Goal: Task Accomplishment & Management: Use online tool/utility

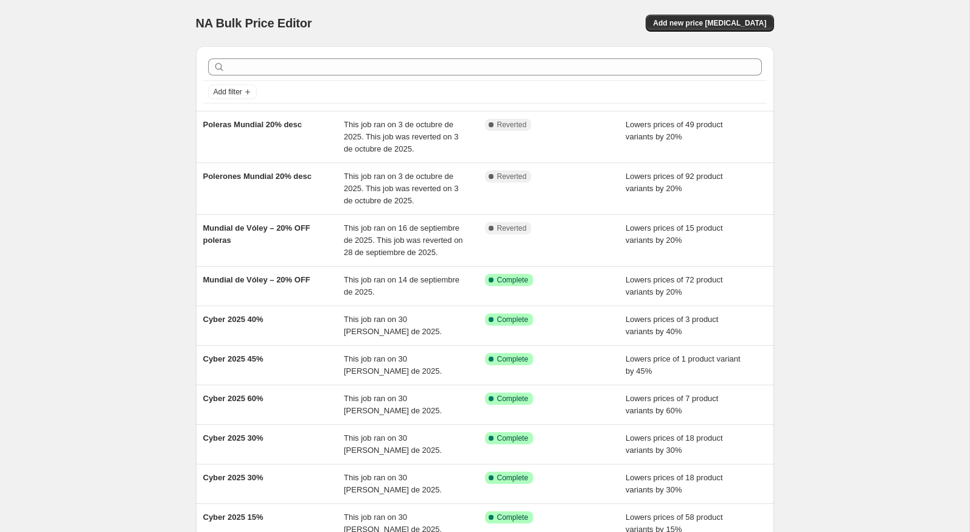
click at [807, 97] on div "NA Bulk Price Editor. This page is ready NA Bulk Price Editor Add new price [ME…" at bounding box center [484, 331] width 969 height 663
click at [708, 30] on button "Add new price [MEDICAL_DATA]" at bounding box center [709, 23] width 128 height 17
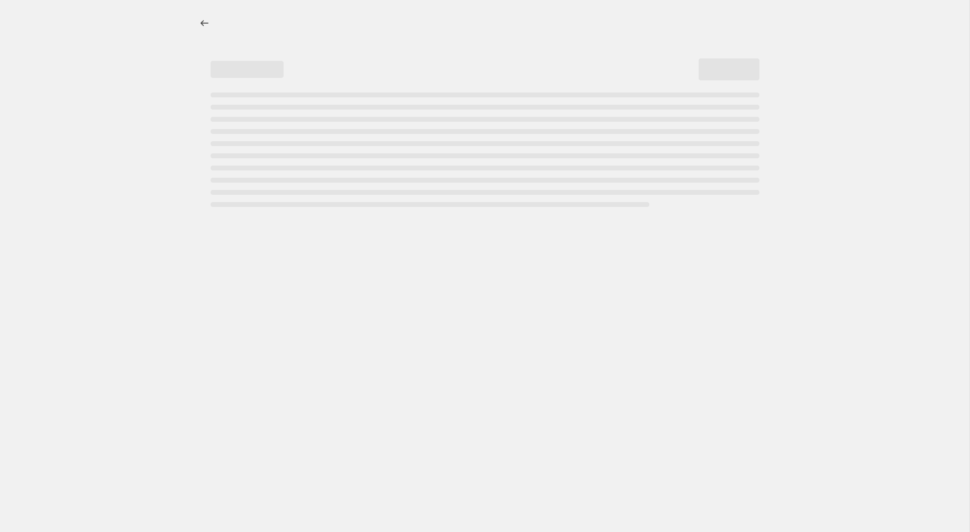
select select "percentage"
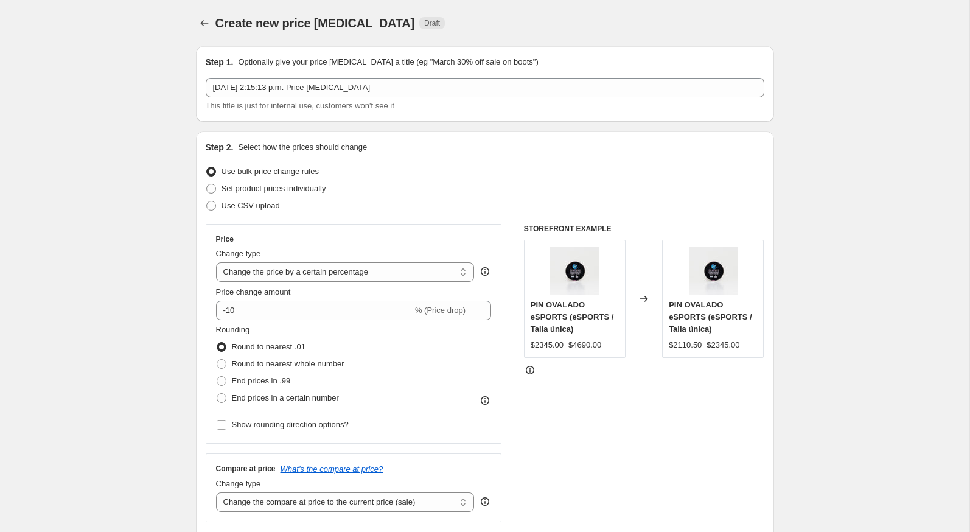
click at [708, 30] on div "Create new price [MEDICAL_DATA] Draft" at bounding box center [485, 23] width 578 height 17
click at [207, 30] on button "Price change jobs" at bounding box center [204, 23] width 17 height 17
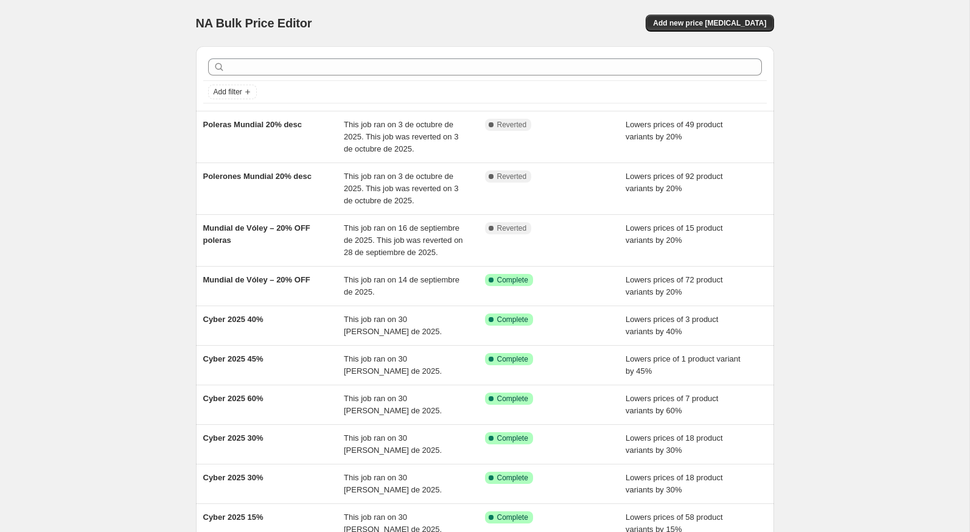
click at [637, 37] on div "NA Bulk Price Editor. This page is ready NA Bulk Price Editor Add new price [ME…" at bounding box center [485, 23] width 578 height 46
click at [676, 30] on button "Add new price [MEDICAL_DATA]" at bounding box center [709, 23] width 128 height 17
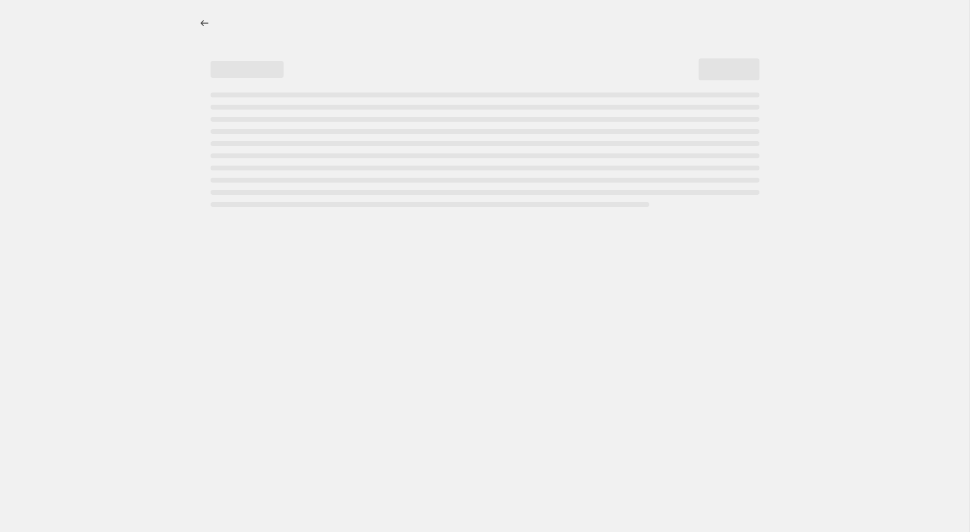
select select "percentage"
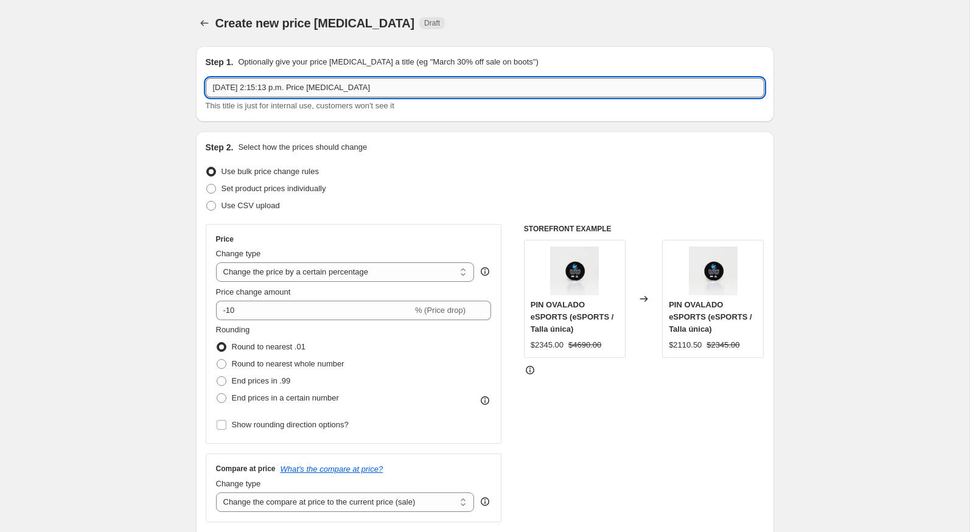
click at [395, 92] on input "[DATE] 2:15:13 p.m. Price [MEDICAL_DATA]" at bounding box center [485, 87] width 558 height 19
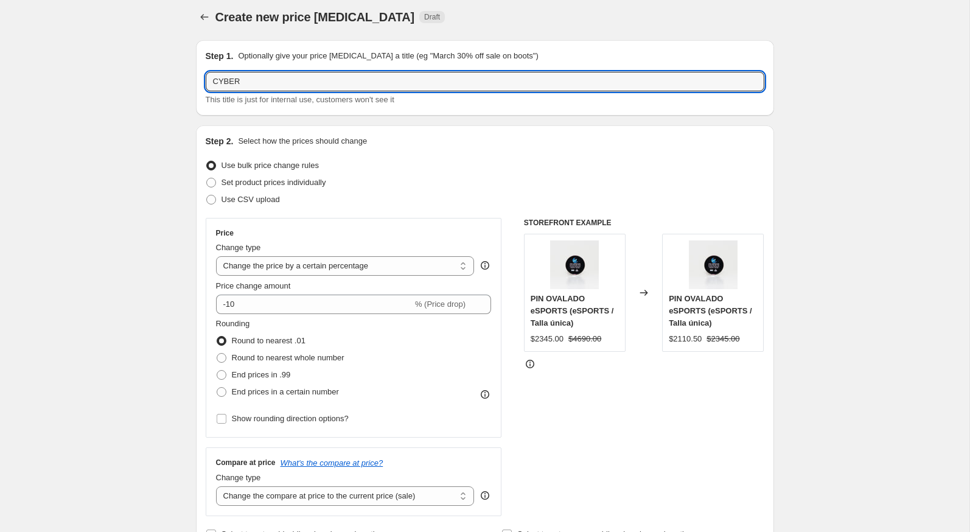
scroll to position [4, 0]
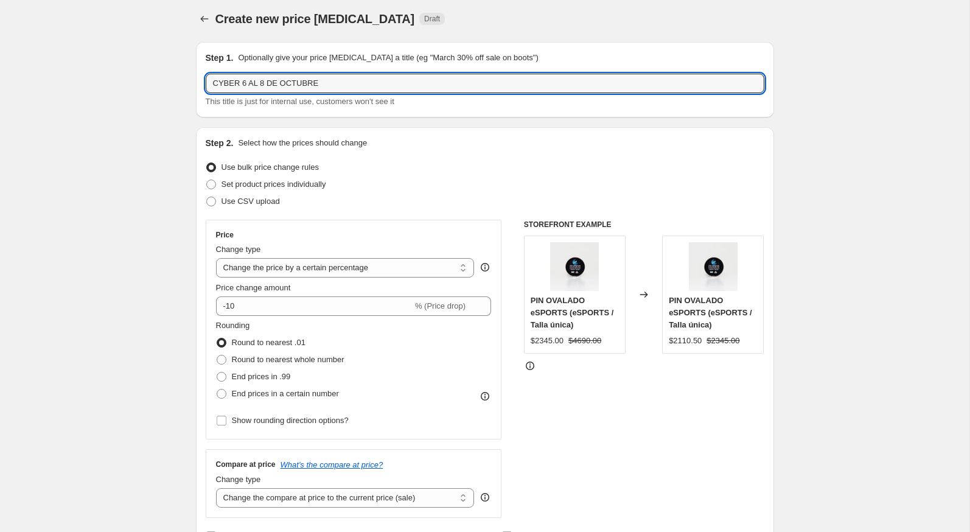
type input "CYBER 6 AL 8 DE OCTUBRE"
click at [453, 142] on div "Step 2. Select how the prices should change" at bounding box center [485, 143] width 558 height 12
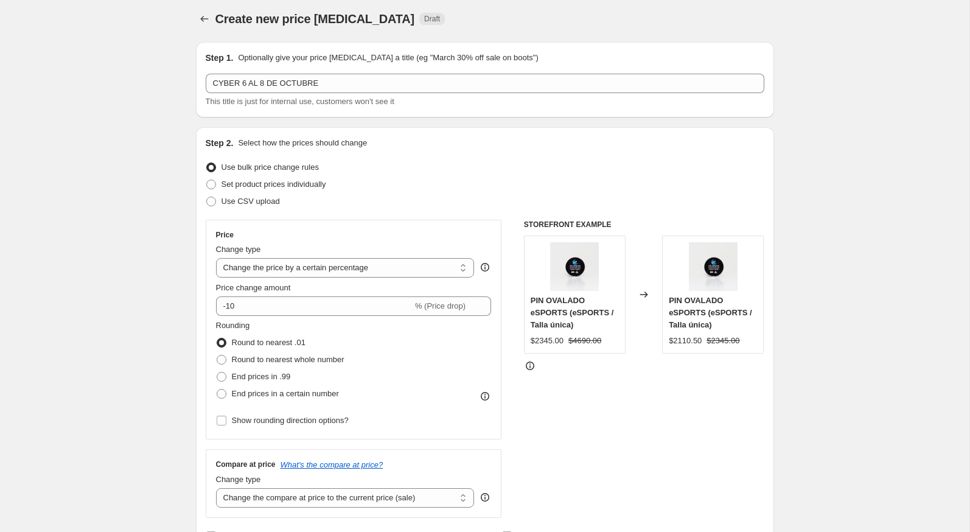
scroll to position [12, 0]
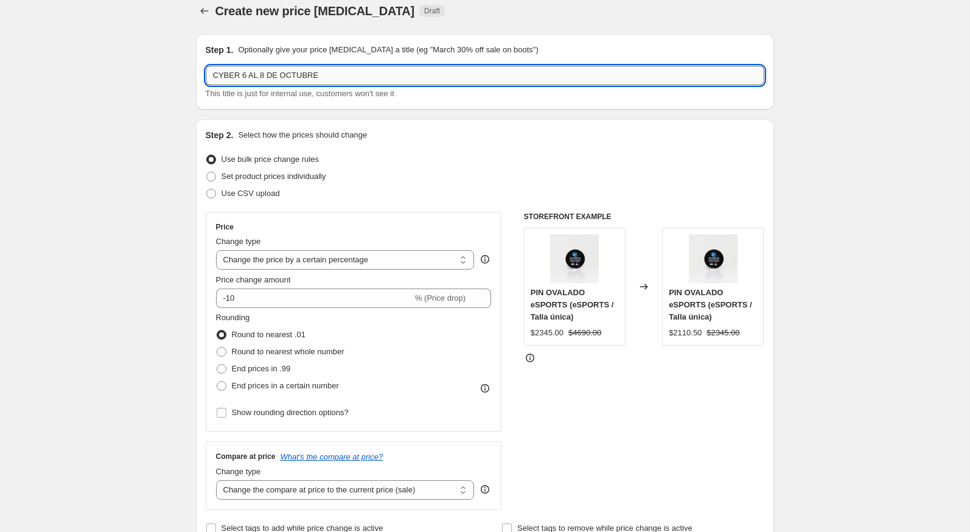
click at [272, 82] on input "CYBER 6 AL 8 DE OCTUBRE" at bounding box center [485, 75] width 558 height 19
click at [560, 20] on div "Create new price [MEDICAL_DATA]. This page is ready Create new price [MEDICAL_D…" at bounding box center [485, 11] width 578 height 46
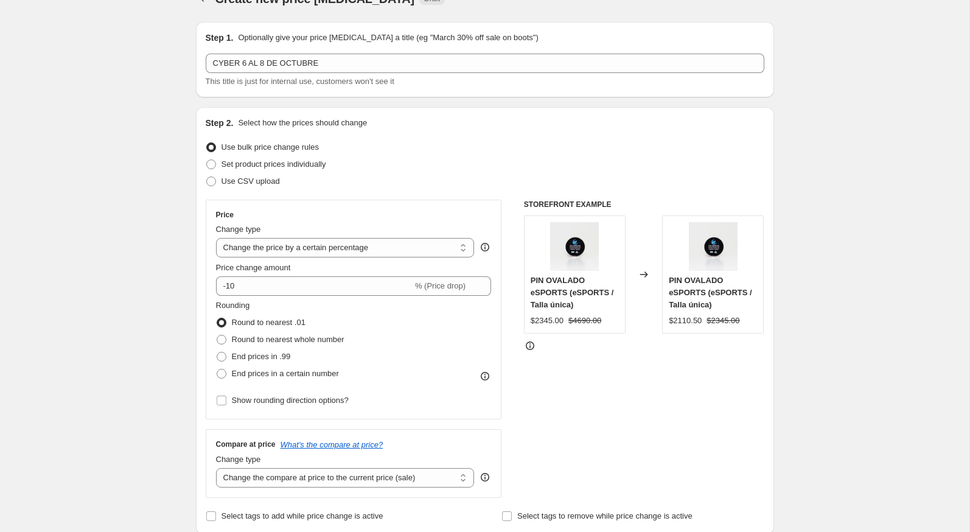
scroll to position [27, 0]
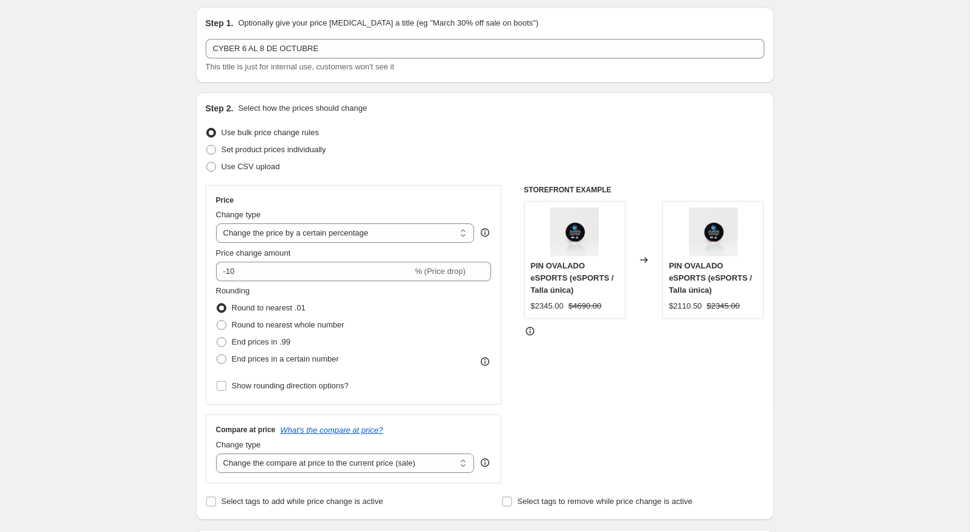
scroll to position [38, 0]
click at [212, 154] on span at bounding box center [211, 150] width 10 height 10
click at [207, 146] on input "Set product prices individually" at bounding box center [206, 145] width 1 height 1
radio input "true"
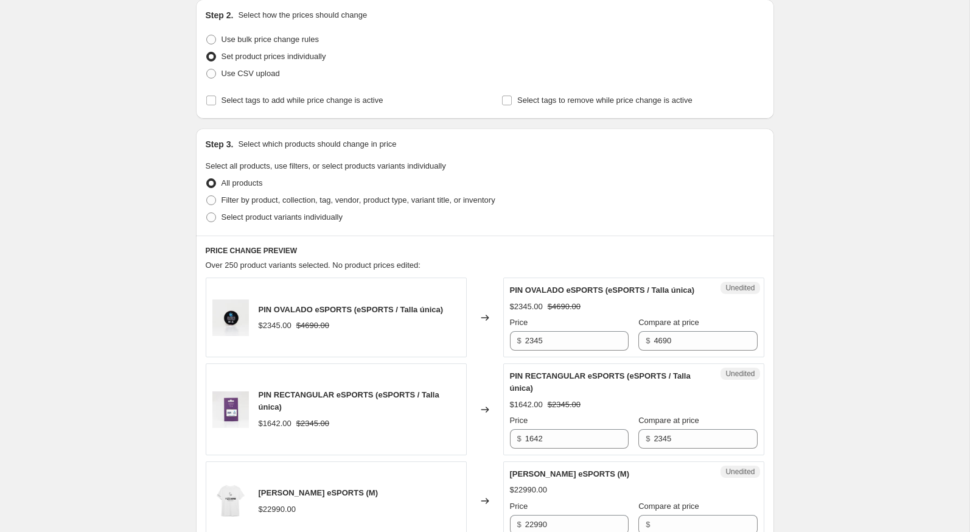
scroll to position [134, 0]
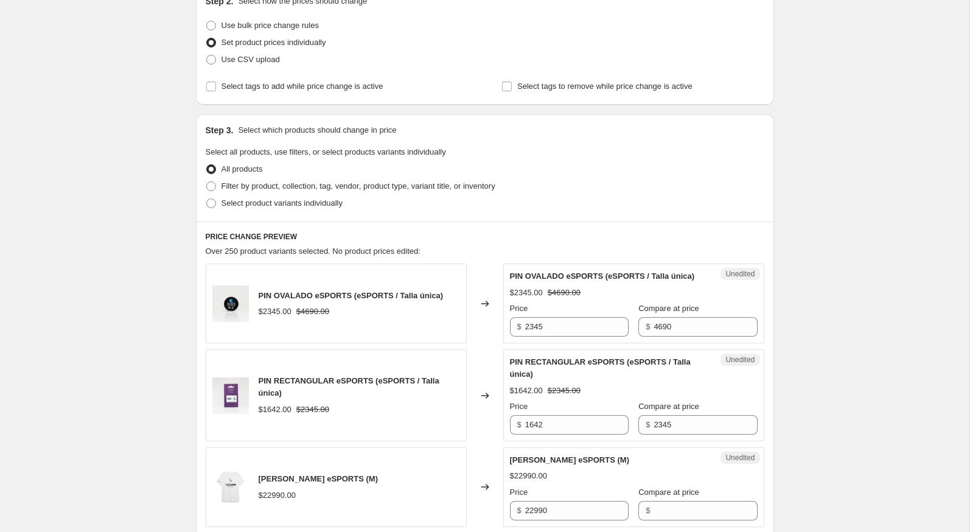
scroll to position [147, 0]
click at [209, 191] on label "Filter by product, collection, tag, vendor, product type, variant title, or inv…" at bounding box center [351, 184] width 290 height 17
click at [207, 181] on input "Filter by product, collection, tag, vendor, product type, variant title, or inv…" at bounding box center [206, 180] width 1 height 1
radio input "true"
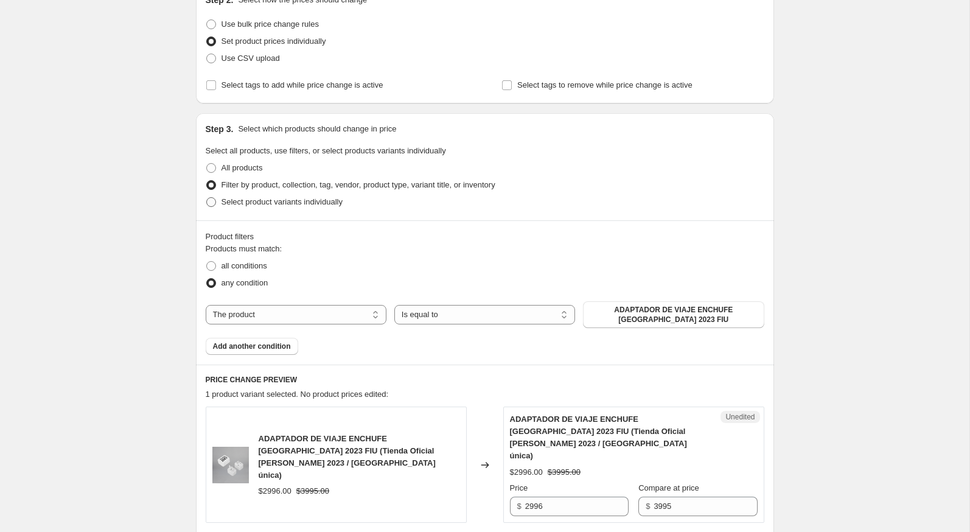
click at [212, 203] on span at bounding box center [211, 202] width 10 height 10
click at [207, 198] on input "Select product variants individually" at bounding box center [206, 197] width 1 height 1
radio input "true"
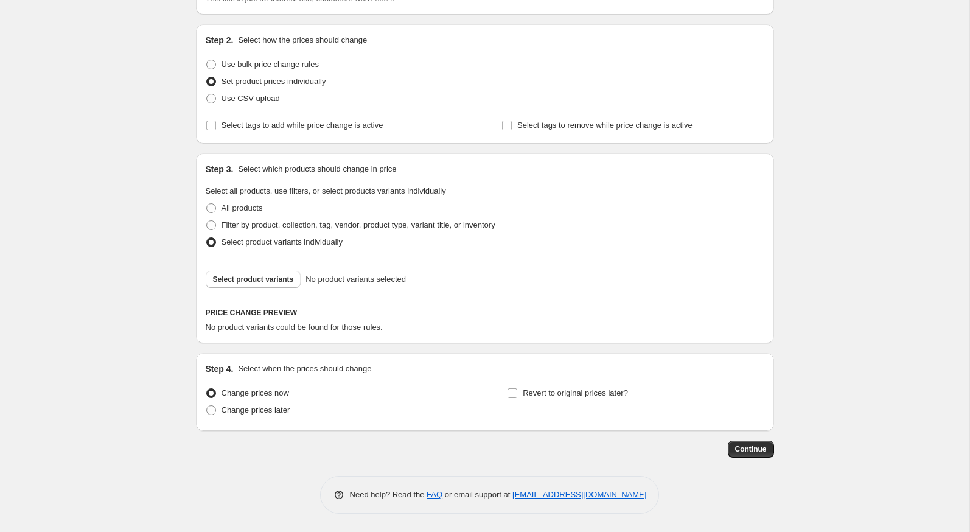
scroll to position [105, 0]
click at [231, 277] on span "Select product variants" at bounding box center [253, 281] width 81 height 10
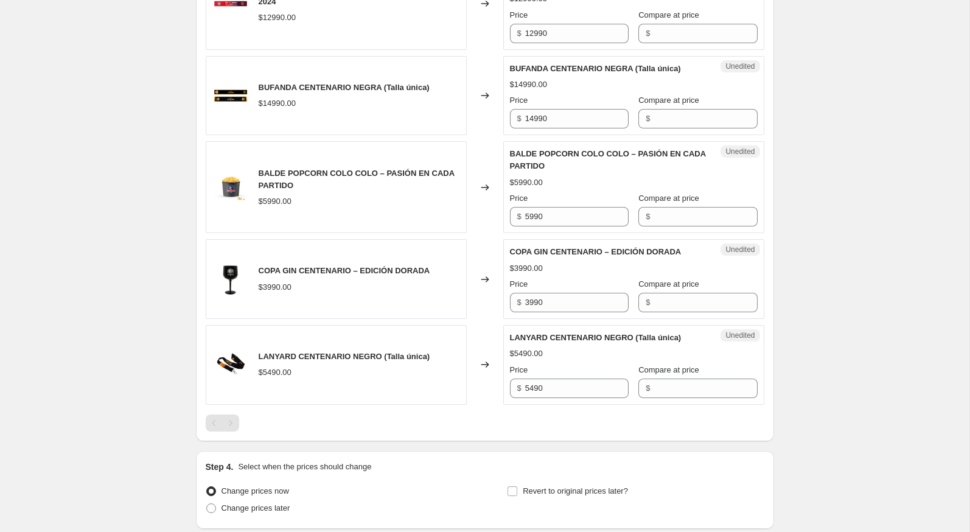
scroll to position [1652, 0]
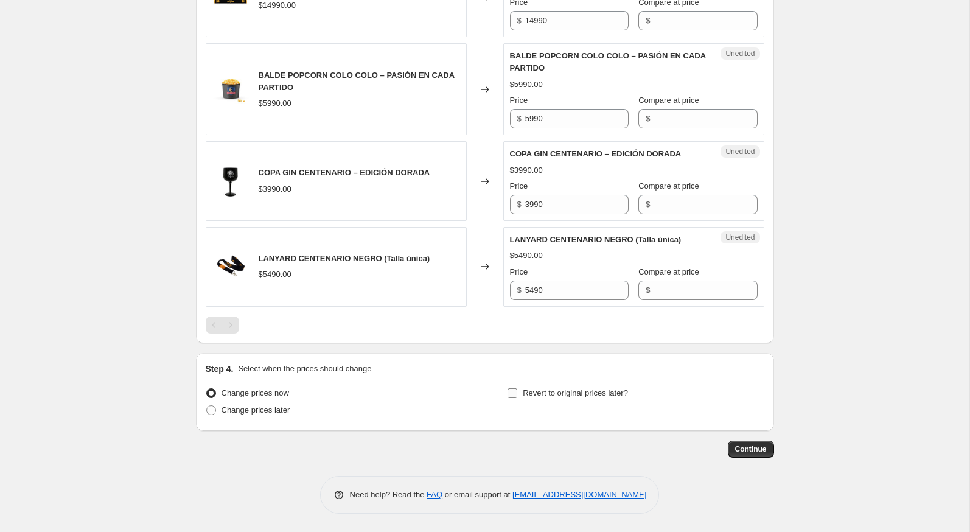
click at [522, 397] on label "Revert to original prices later?" at bounding box center [567, 392] width 121 height 17
click at [517, 397] on input "Revert to original prices later?" at bounding box center [512, 393] width 10 height 10
checkbox input "true"
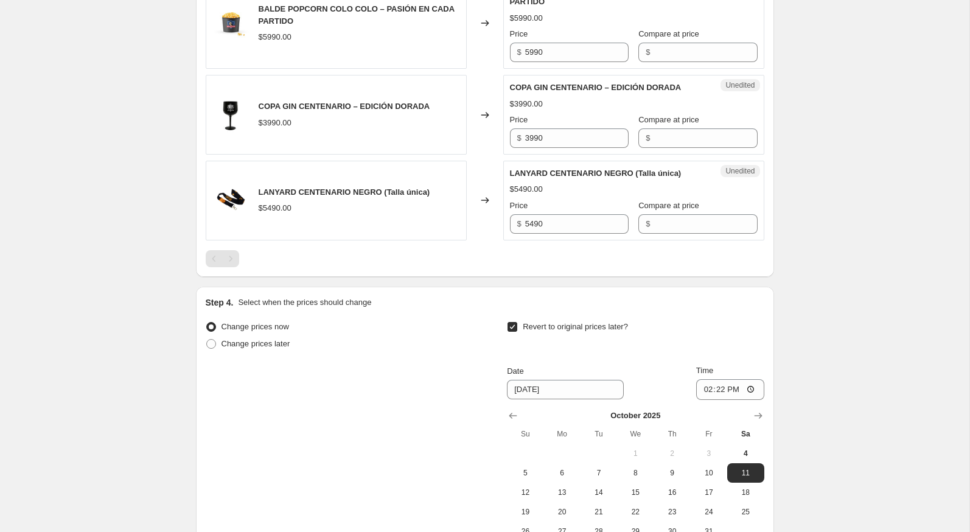
scroll to position [1696, 0]
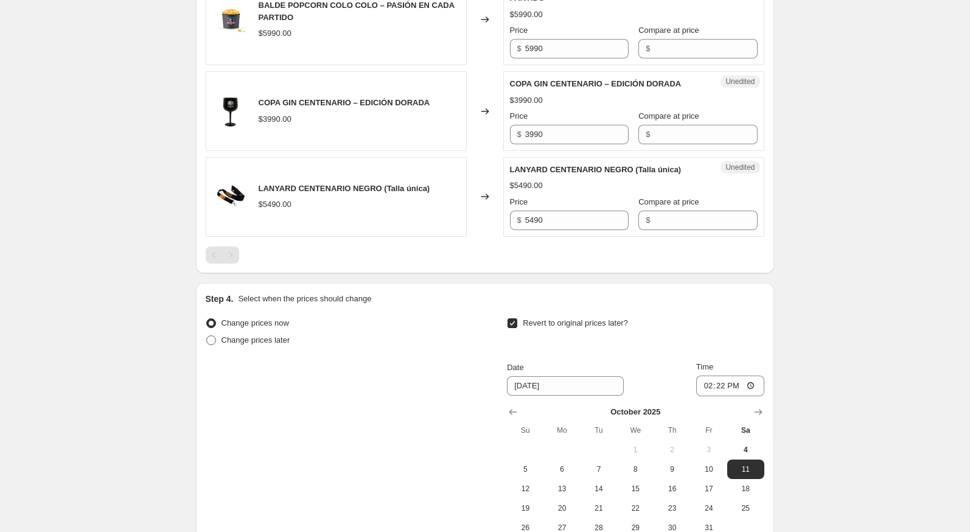
click at [282, 344] on span "Change prices later" at bounding box center [255, 339] width 69 height 9
click at [207, 336] on input "Change prices later" at bounding box center [206, 335] width 1 height 1
radio input "true"
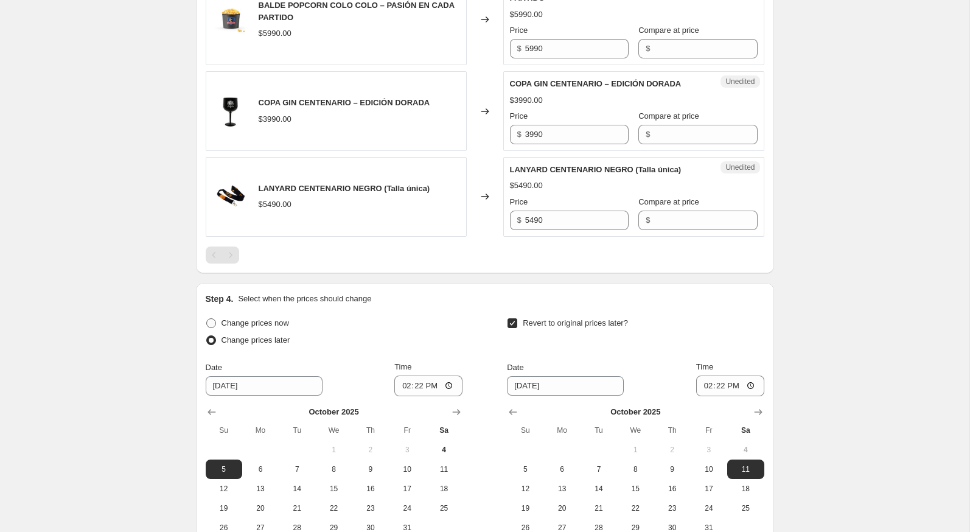
click at [274, 327] on span "Change prices now" at bounding box center [255, 322] width 68 height 9
click at [207, 319] on input "Change prices now" at bounding box center [206, 318] width 1 height 1
radio input "true"
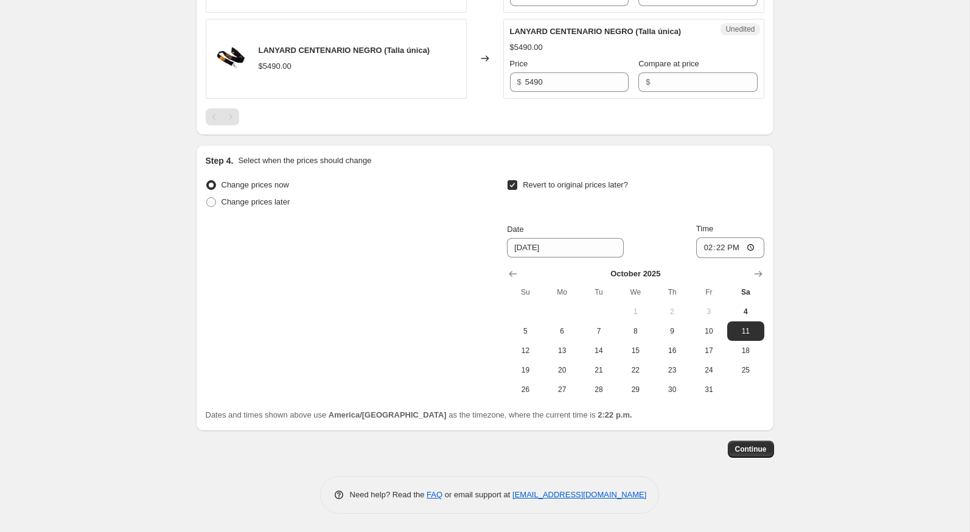
scroll to position [1853, 0]
click at [530, 355] on span "12" at bounding box center [525, 350] width 27 height 10
type input "[DATE]"
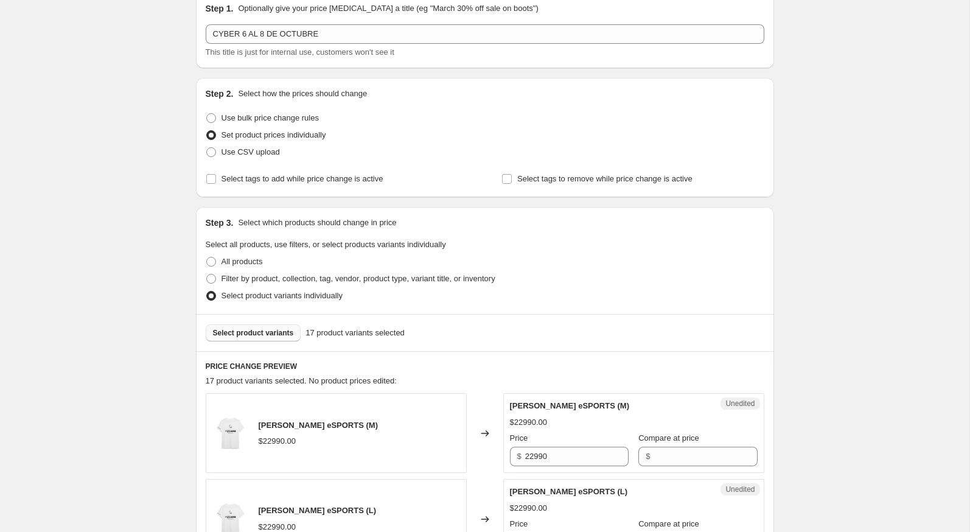
scroll to position [0, 0]
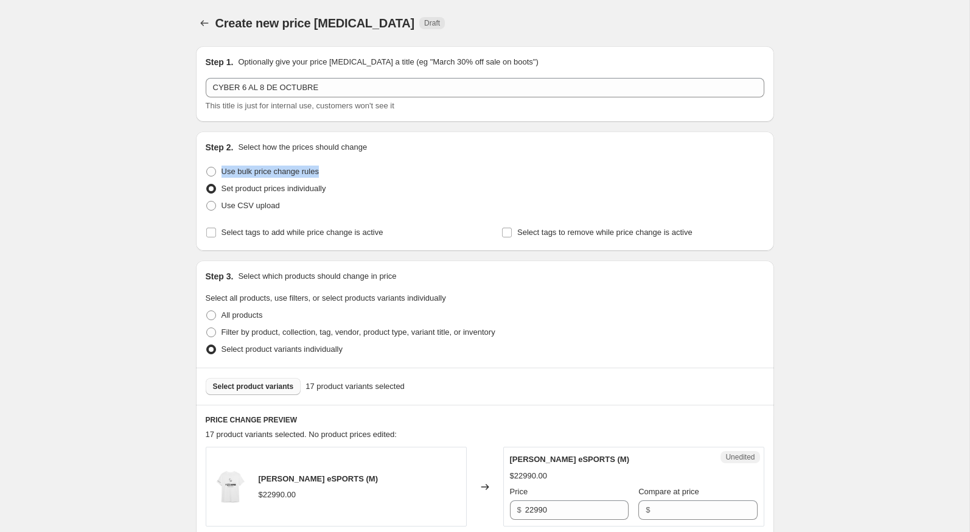
drag, startPoint x: 218, startPoint y: 170, endPoint x: 333, endPoint y: 175, distance: 115.7
click at [333, 175] on div "Use bulk price change rules" at bounding box center [485, 171] width 558 height 17
drag, startPoint x: 350, startPoint y: 189, endPoint x: 224, endPoint y: 189, distance: 125.9
click at [224, 189] on div "Set product prices individually" at bounding box center [485, 188] width 558 height 17
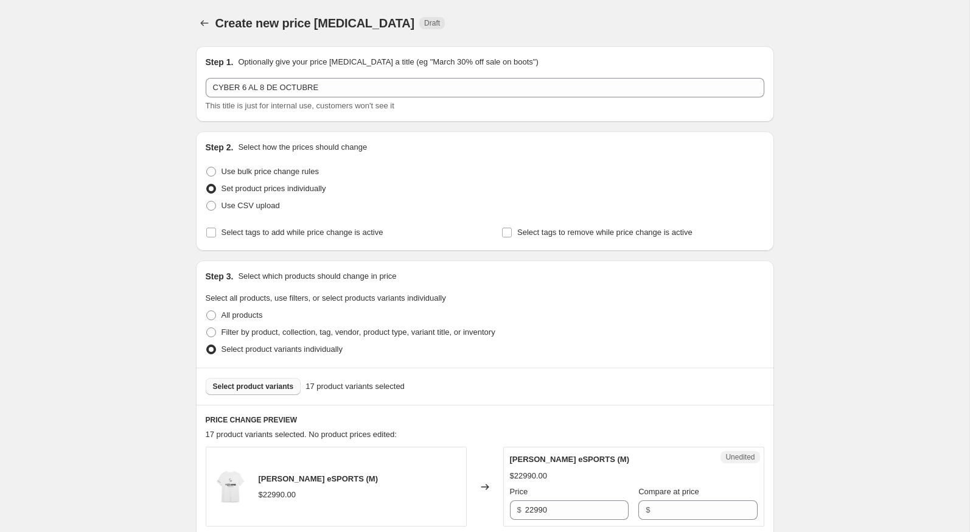
drag, startPoint x: 715, startPoint y: 229, endPoint x: 518, endPoint y: 234, distance: 197.1
click at [518, 234] on div "Select tags to remove while price change is active" at bounding box center [632, 232] width 262 height 17
click at [772, 288] on div "Step 3. Select which products should change in price Select all products, use f…" at bounding box center [485, 313] width 578 height 107
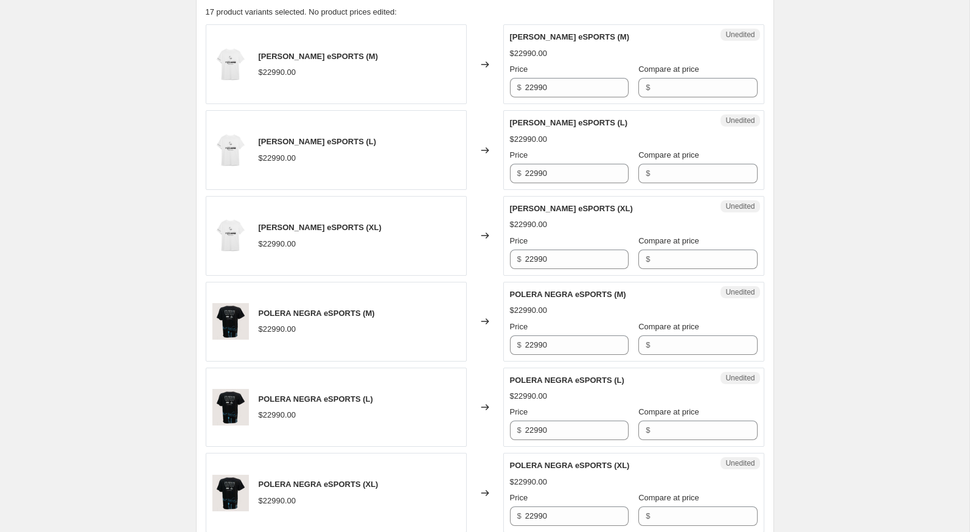
scroll to position [423, 0]
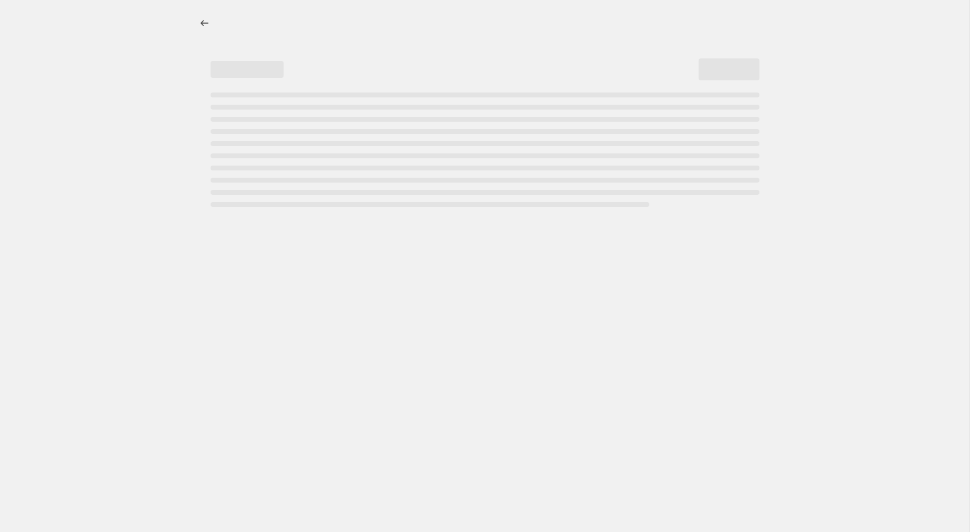
select select "percentage"
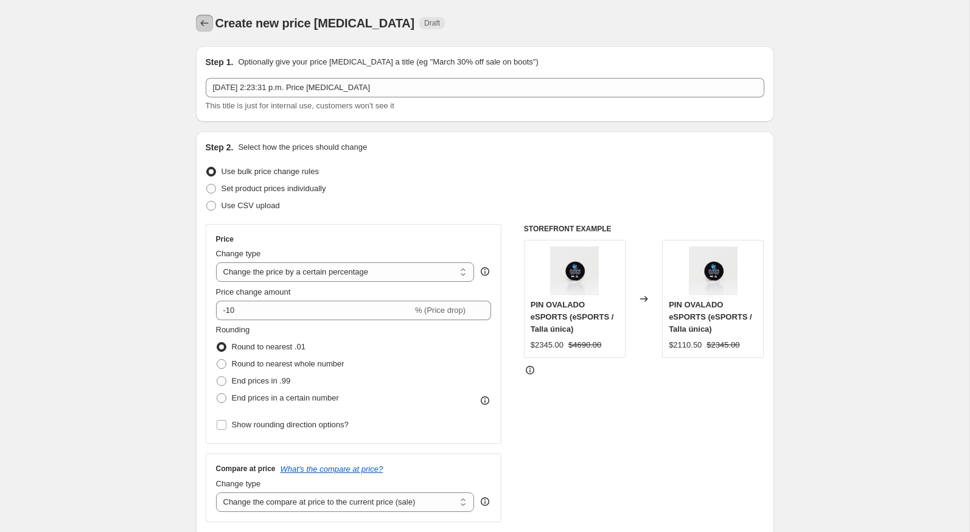
click at [199, 21] on icon "Price change jobs" at bounding box center [204, 23] width 12 height 12
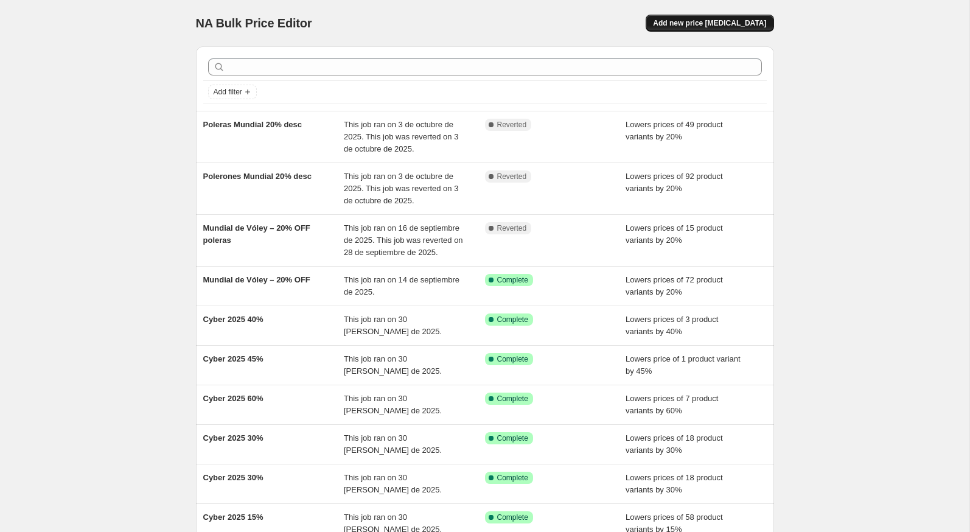
click at [694, 21] on span "Add new price [MEDICAL_DATA]" at bounding box center [709, 23] width 113 height 10
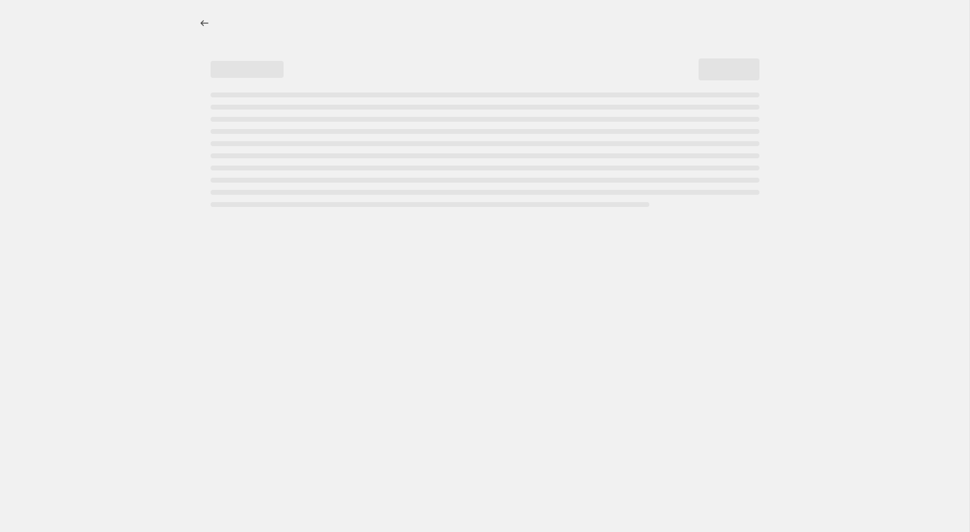
select select "percentage"
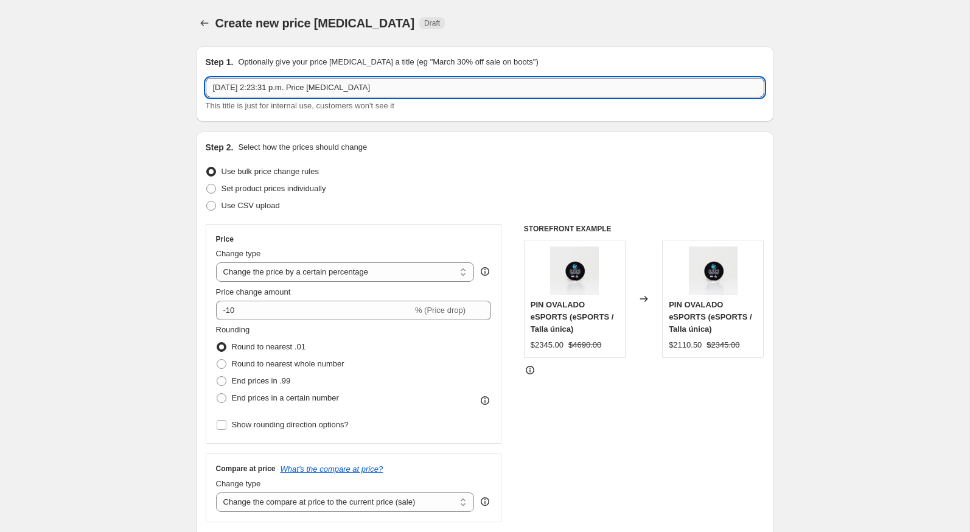
click at [313, 93] on input "4 oct 2025, 2:23:31 p.m. Price change job" at bounding box center [485, 87] width 558 height 19
type input "60% CYBER 6 AL 8 DE OCTUBRE"
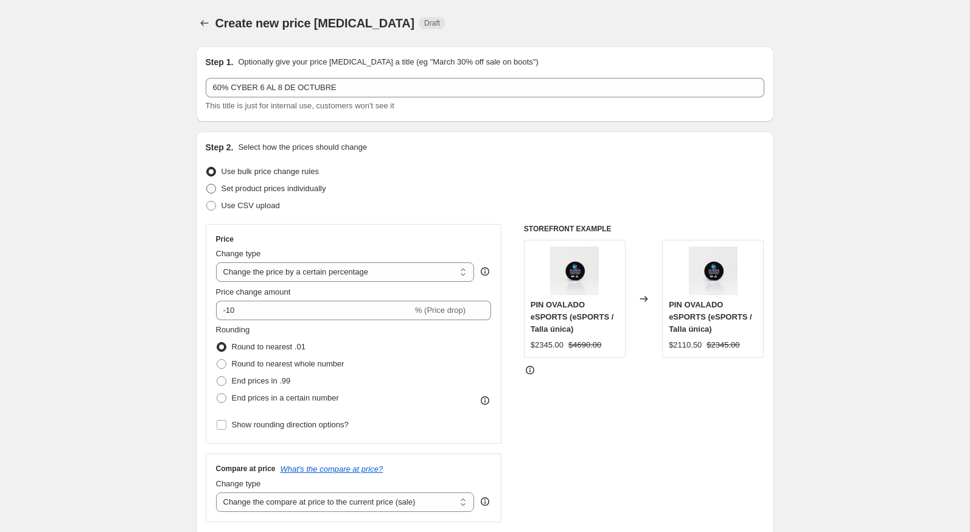
click at [213, 189] on span at bounding box center [211, 189] width 10 height 10
click at [207, 184] on input "Set product prices individually" at bounding box center [206, 184] width 1 height 1
radio input "true"
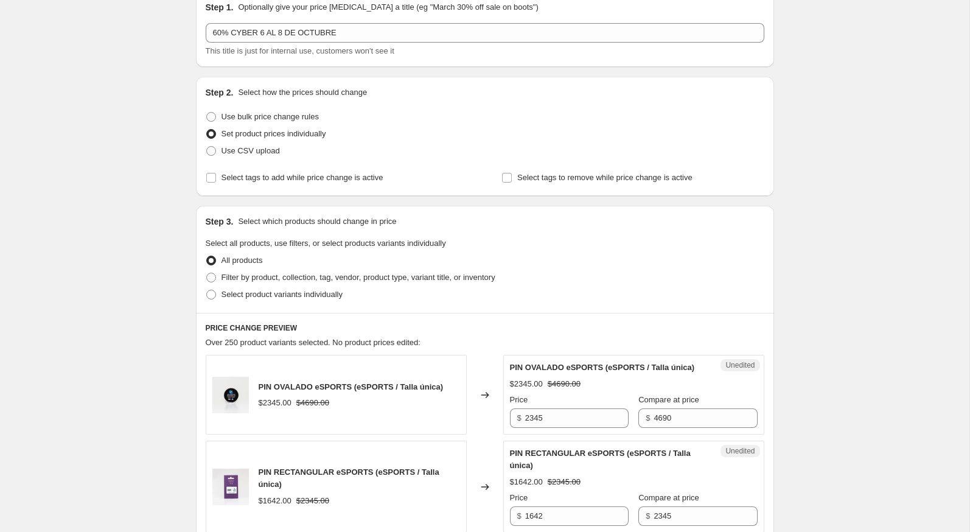
scroll to position [58, 0]
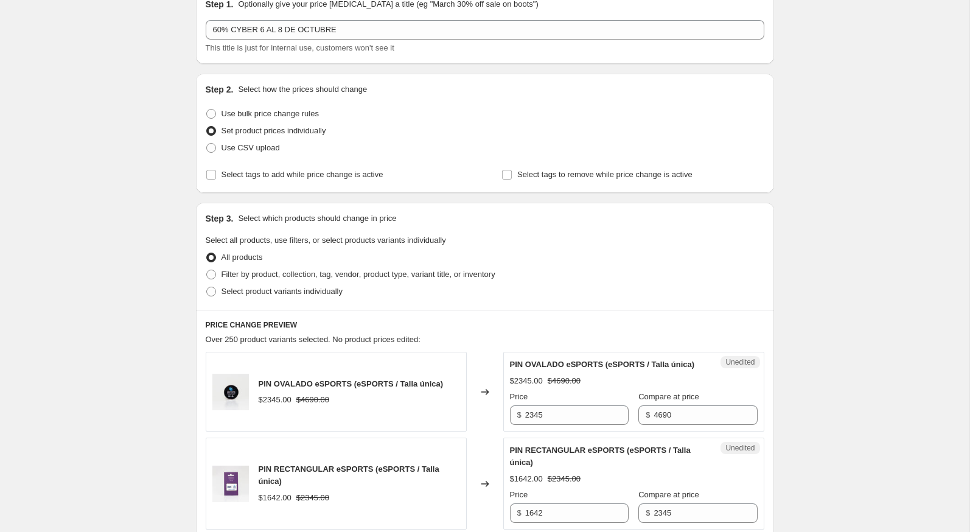
click at [209, 269] on span at bounding box center [211, 274] width 10 height 10
click at [207, 269] on input "Filter by product, collection, tag, vendor, product type, variant title, or inv…" at bounding box center [206, 269] width 1 height 1
radio input "true"
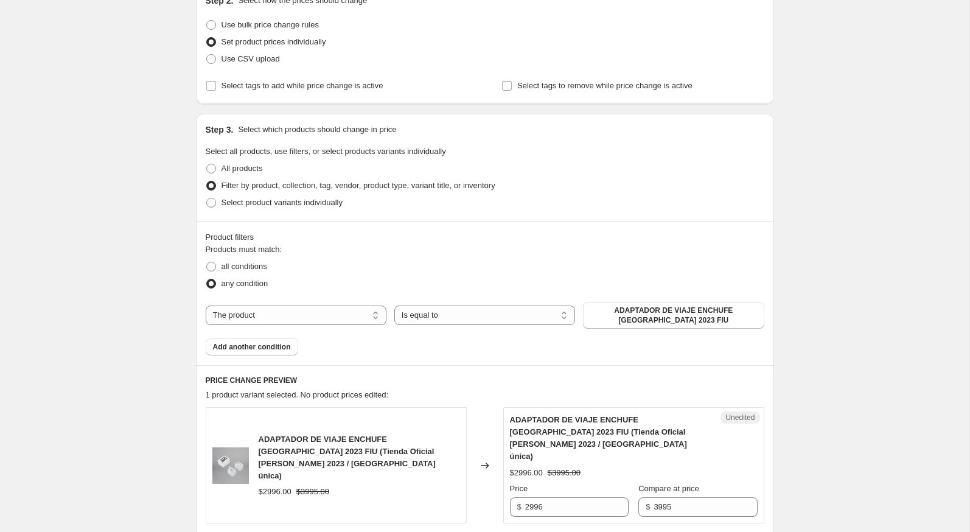
scroll to position [145, 0]
click at [234, 167] on span "All products" at bounding box center [241, 169] width 41 height 9
click at [207, 166] on input "All products" at bounding box center [206, 165] width 1 height 1
radio input "true"
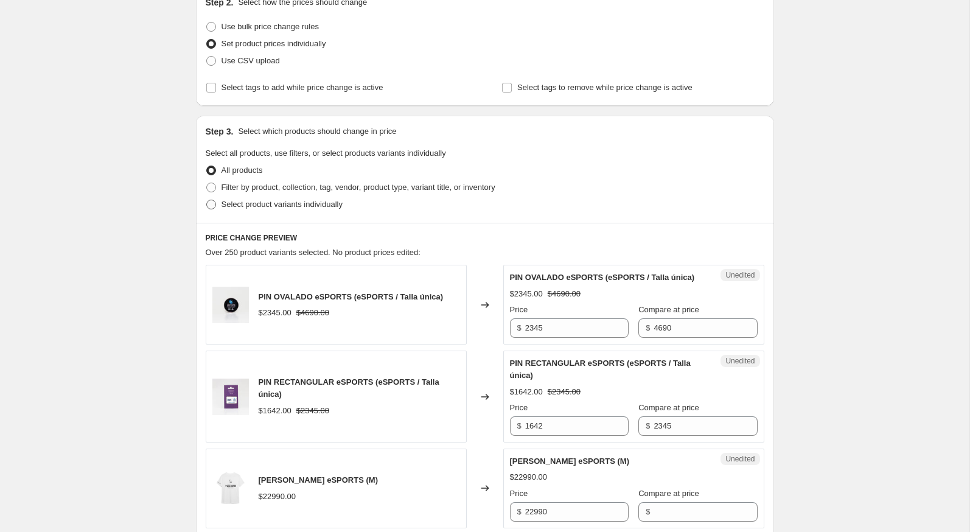
click at [228, 209] on span "Select product variants individually" at bounding box center [281, 204] width 121 height 12
click at [207, 200] on input "Select product variants individually" at bounding box center [206, 200] width 1 height 1
radio input "true"
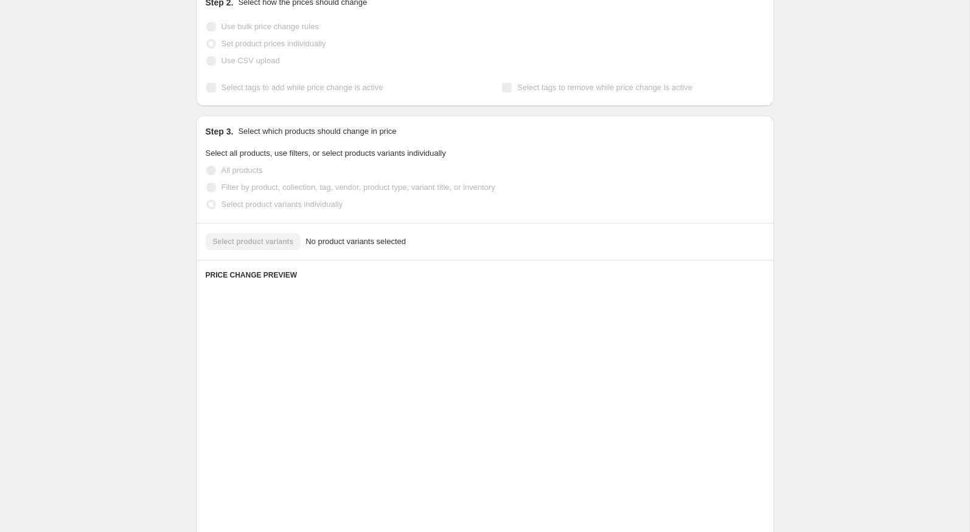
scroll to position [105, 0]
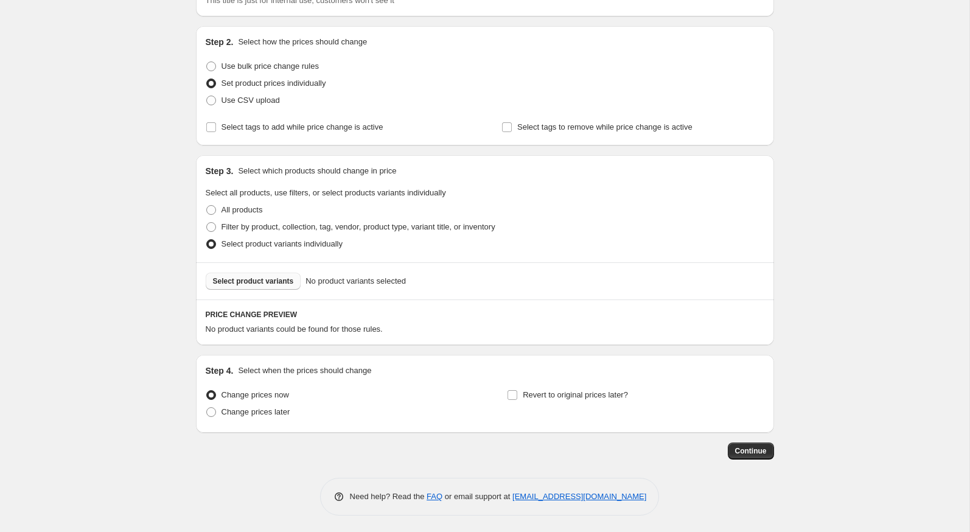
click at [242, 282] on span "Select product variants" at bounding box center [253, 281] width 81 height 10
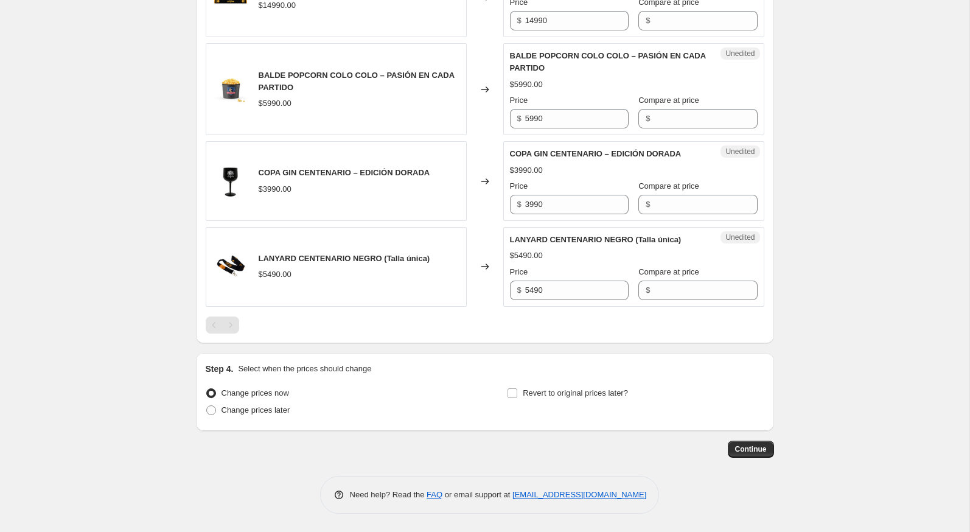
scroll to position [1648, 0]
click at [519, 396] on label "Revert to original prices later?" at bounding box center [567, 392] width 121 height 17
click at [517, 396] on input "Revert to original prices later?" at bounding box center [512, 393] width 10 height 10
checkbox input "true"
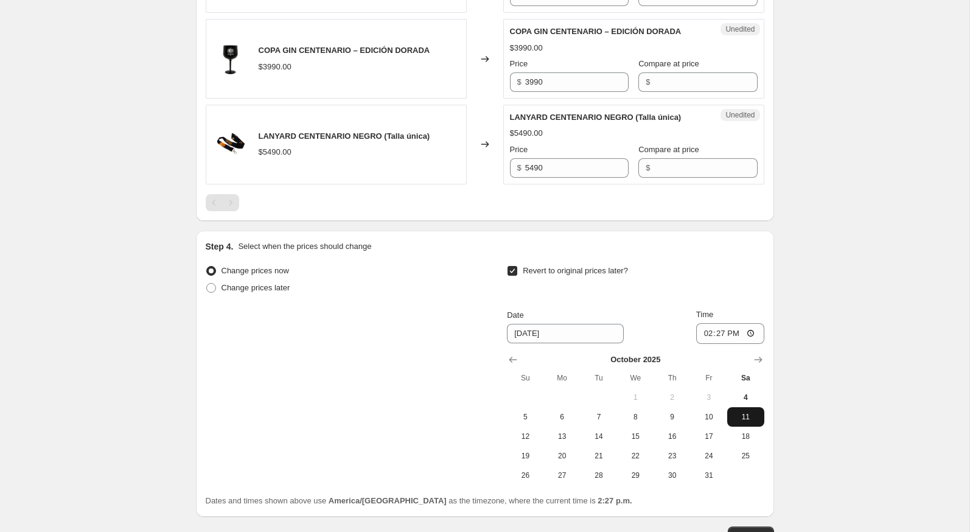
scroll to position [1764, 0]
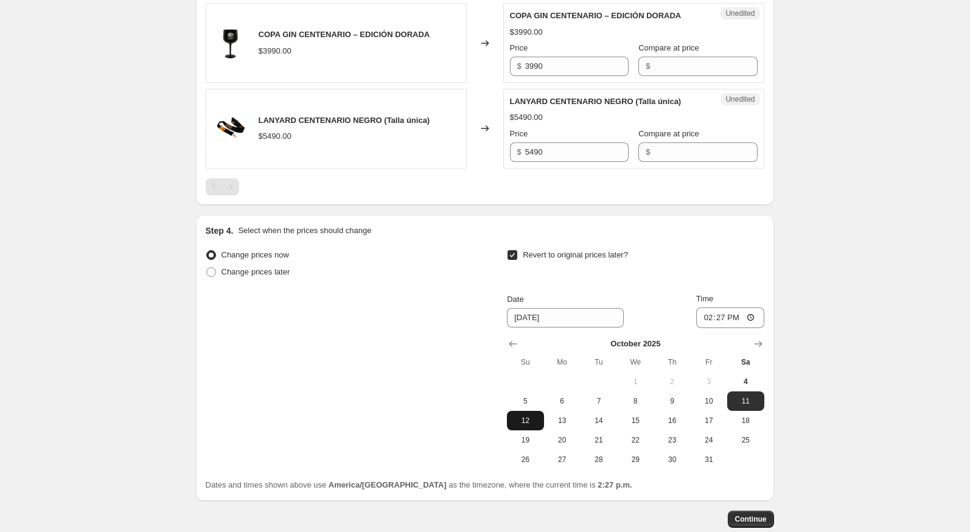
click at [532, 425] on span "12" at bounding box center [525, 420] width 27 height 10
type input "[DATE]"
click at [472, 412] on div "Change prices now Change prices later Revert to original prices later? Date 10/…" at bounding box center [485, 357] width 558 height 223
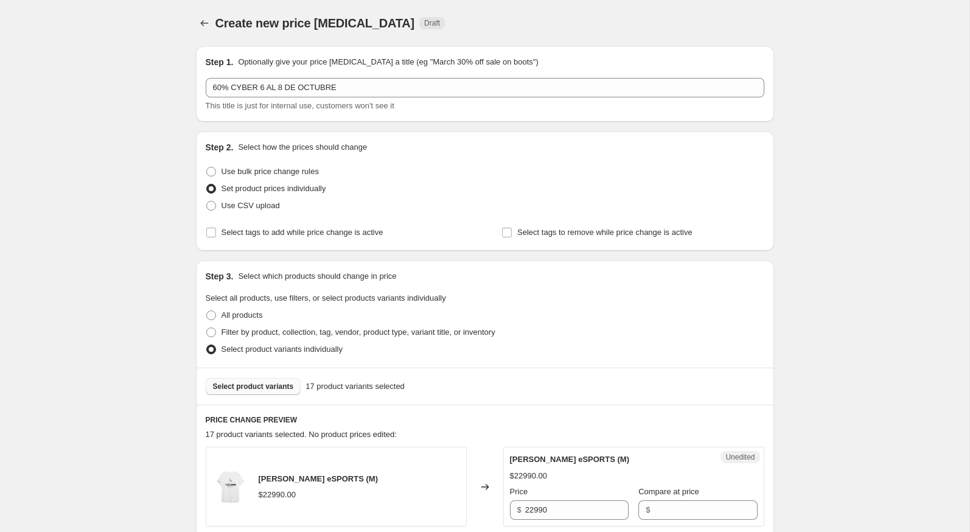
scroll to position [45, 0]
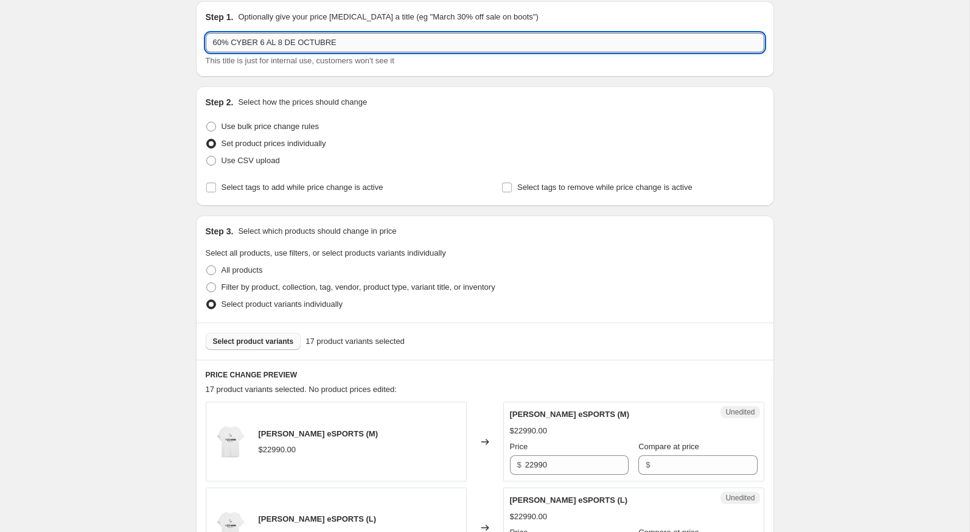
click at [326, 36] on input "60% CYBER 6 AL 8 DE OCTUBRE" at bounding box center [485, 42] width 558 height 19
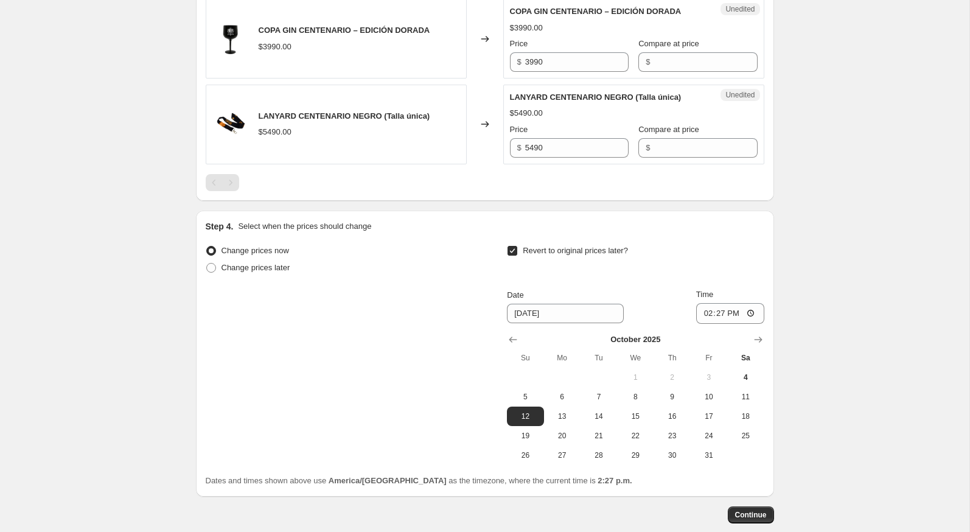
scroll to position [1860, 0]
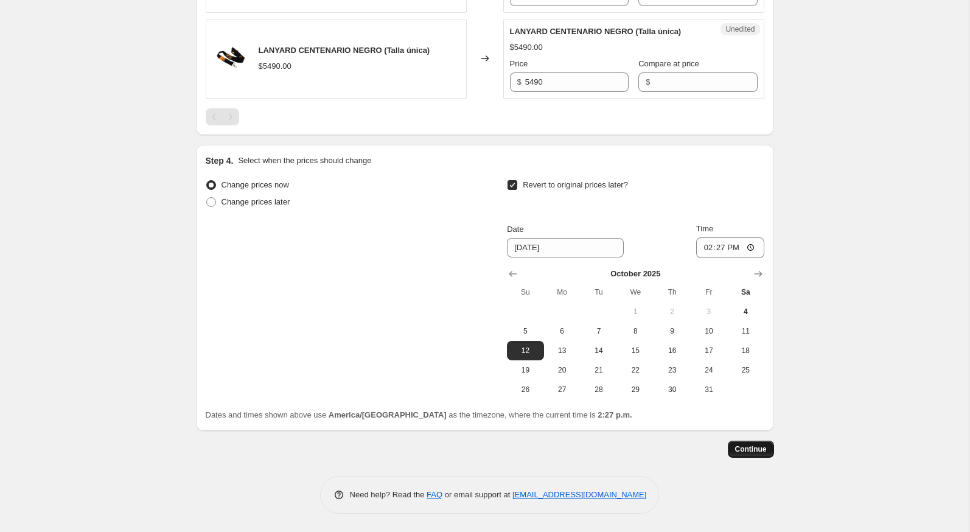
click at [738, 454] on button "Continue" at bounding box center [750, 448] width 46 height 17
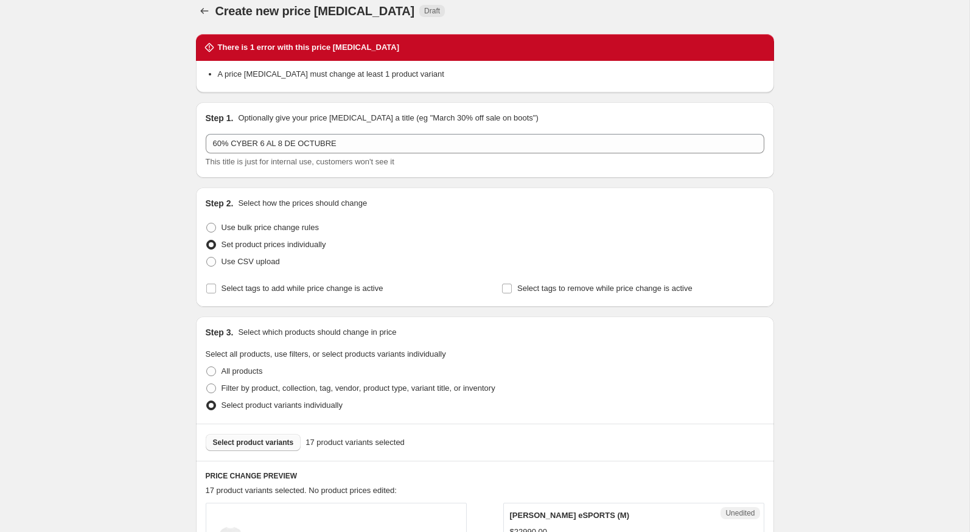
scroll to position [15, 0]
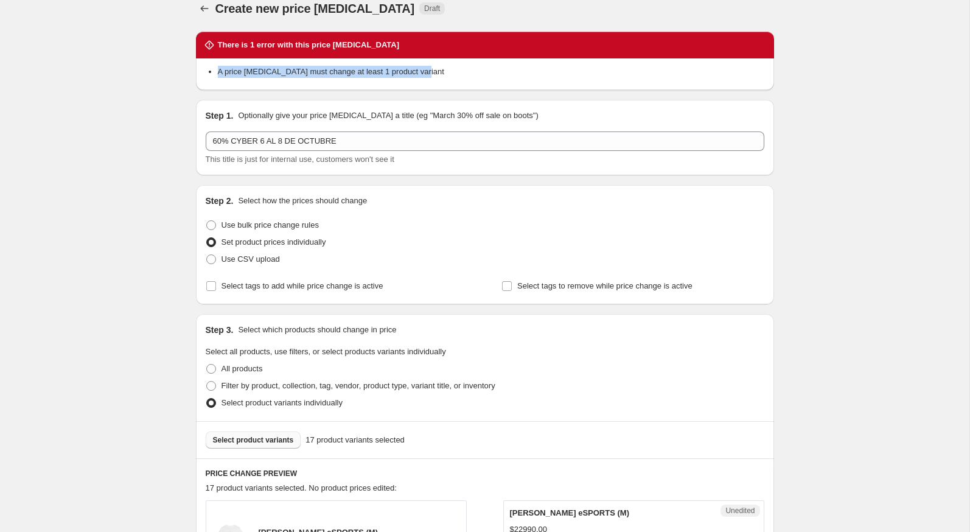
drag, startPoint x: 215, startPoint y: 69, endPoint x: 470, endPoint y: 78, distance: 254.4
click at [470, 78] on div "A price change job must change at least 1 product variant" at bounding box center [485, 73] width 558 height 15
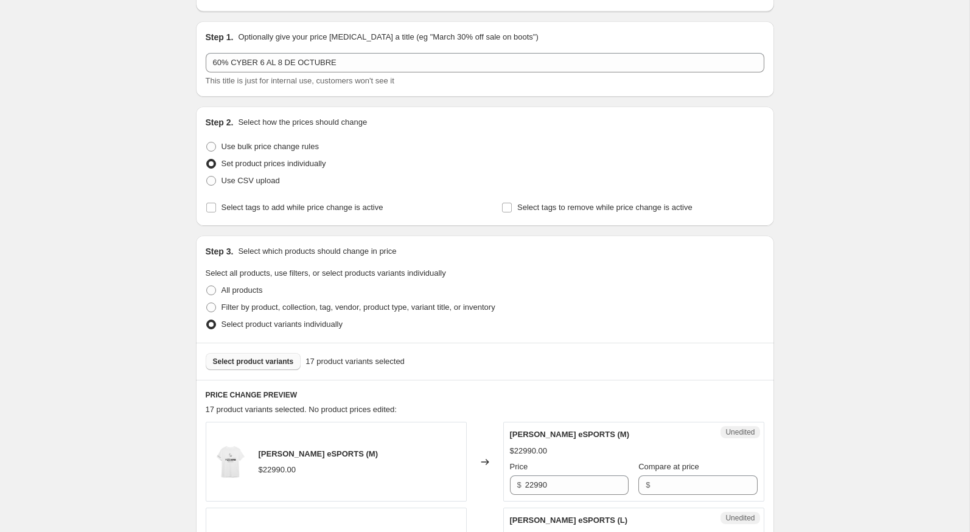
scroll to position [0, 0]
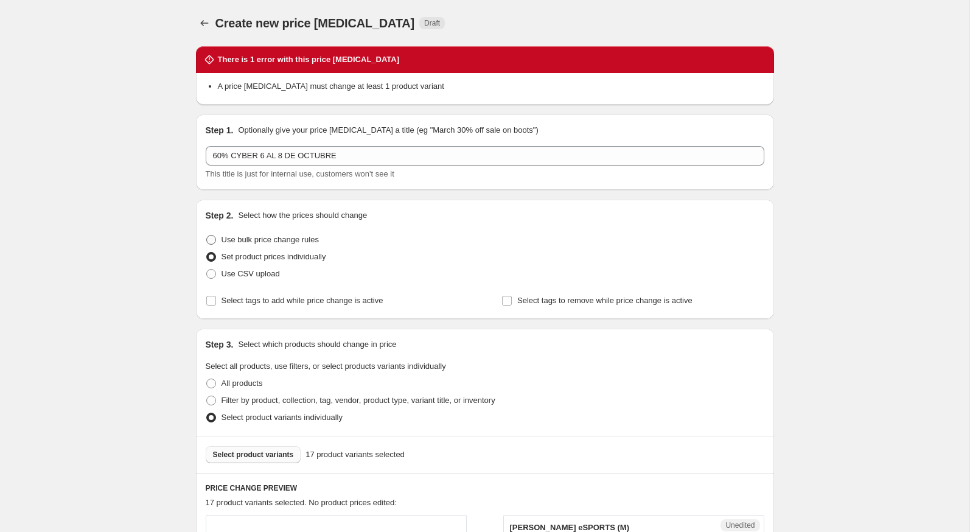
click at [317, 238] on span "Use bulk price change rules" at bounding box center [269, 239] width 97 height 9
click at [207, 235] on input "Use bulk price change rules" at bounding box center [206, 235] width 1 height 1
radio input "true"
select select "percentage"
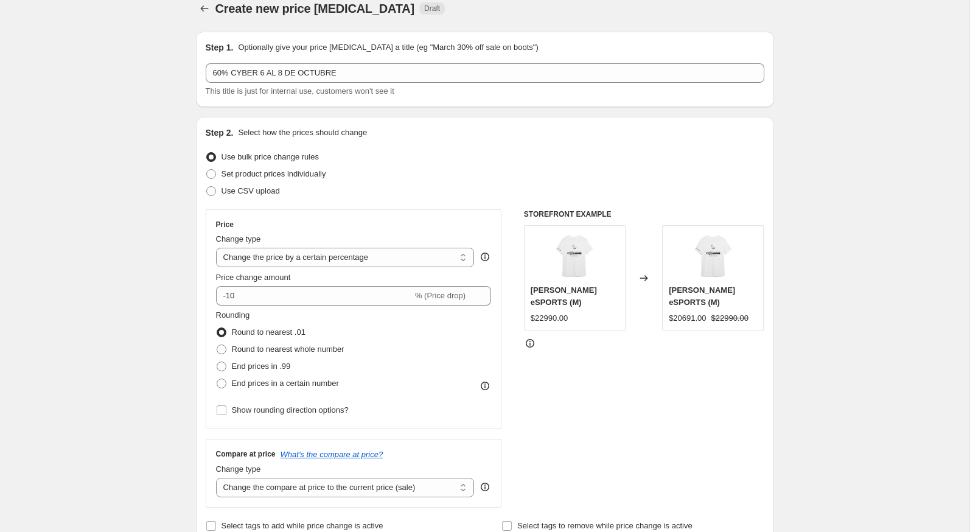
scroll to position [15, 0]
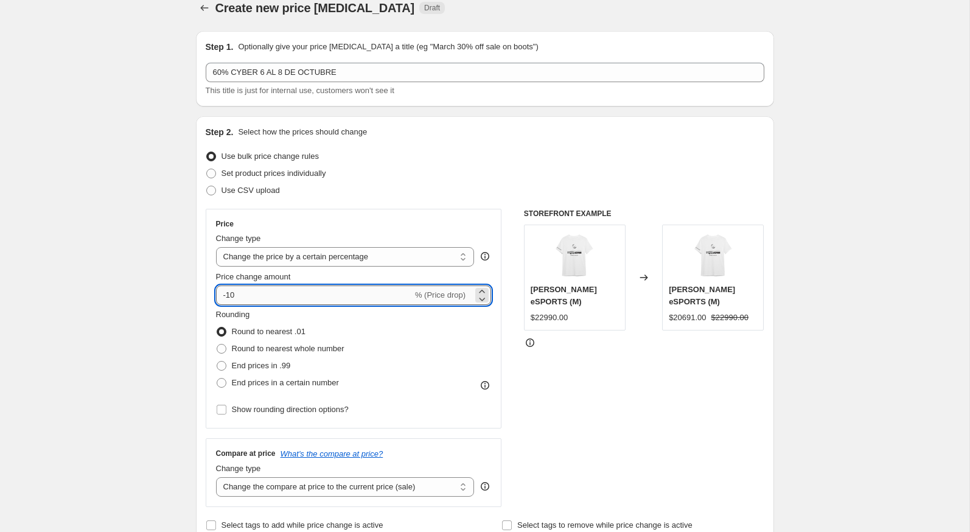
click at [294, 297] on input "-10" at bounding box center [314, 294] width 196 height 19
type input "-1"
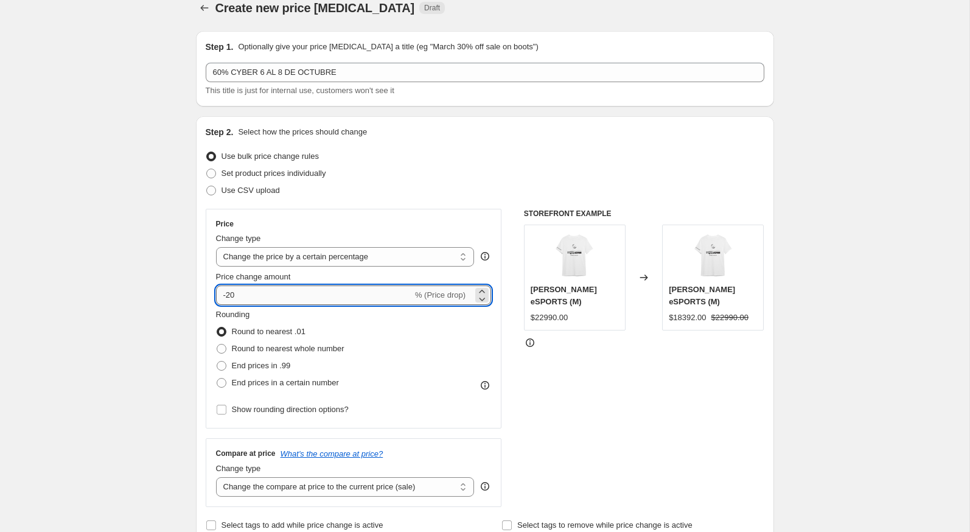
click at [243, 300] on input "-20" at bounding box center [314, 294] width 196 height 19
type input "-2"
type input "-60"
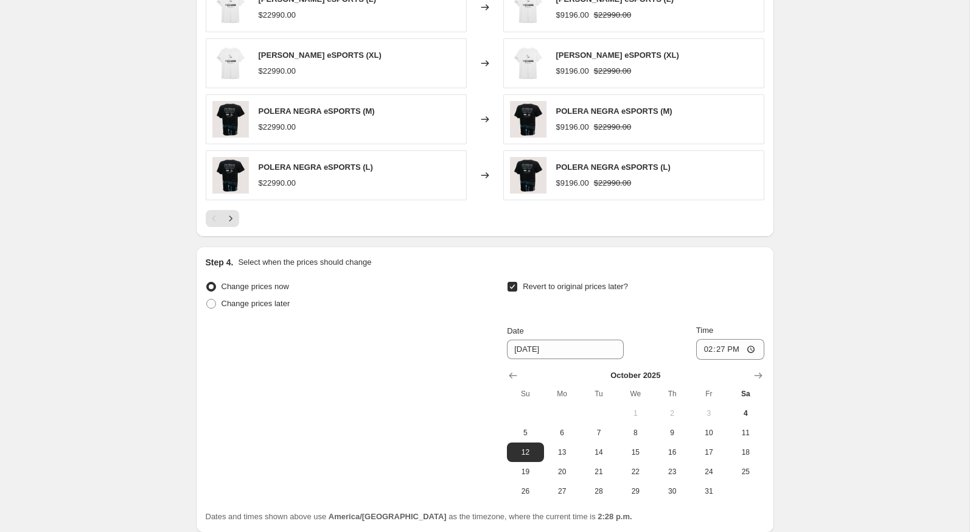
scroll to position [718, 0]
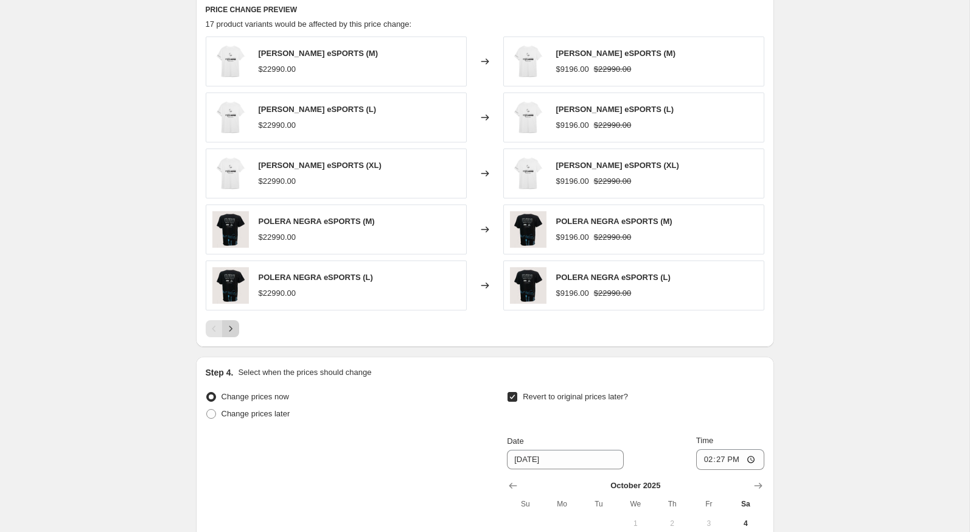
click at [236, 328] on button "Next" at bounding box center [230, 328] width 17 height 17
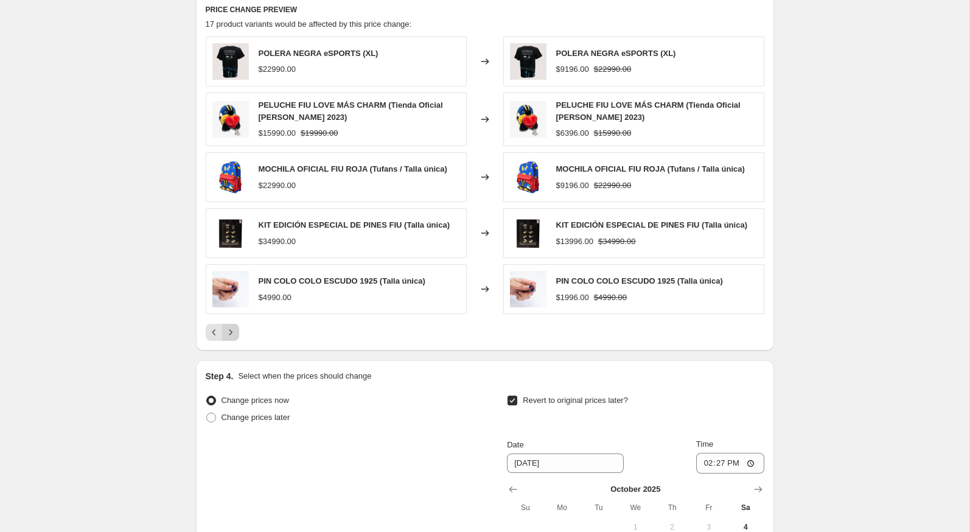
click at [236, 328] on button "Next" at bounding box center [230, 332] width 17 height 17
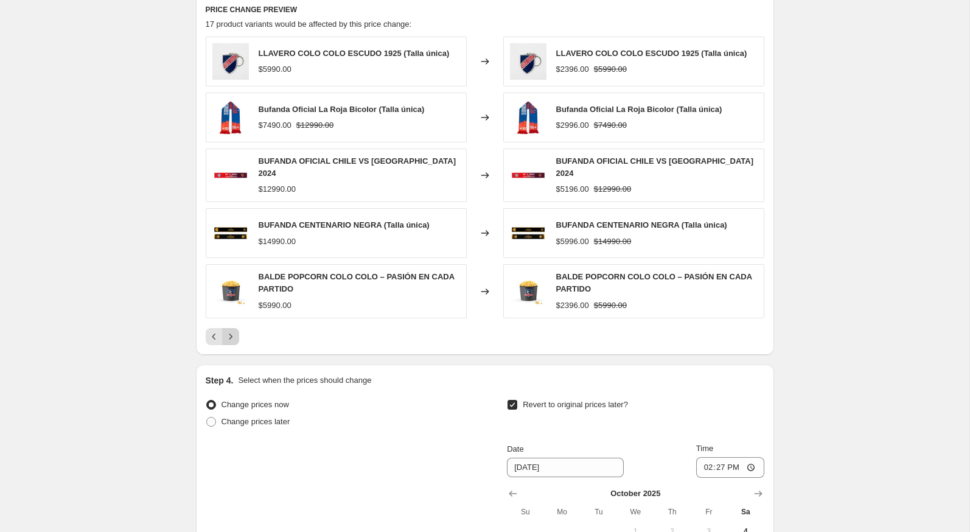
click at [236, 328] on button "Next" at bounding box center [230, 336] width 17 height 17
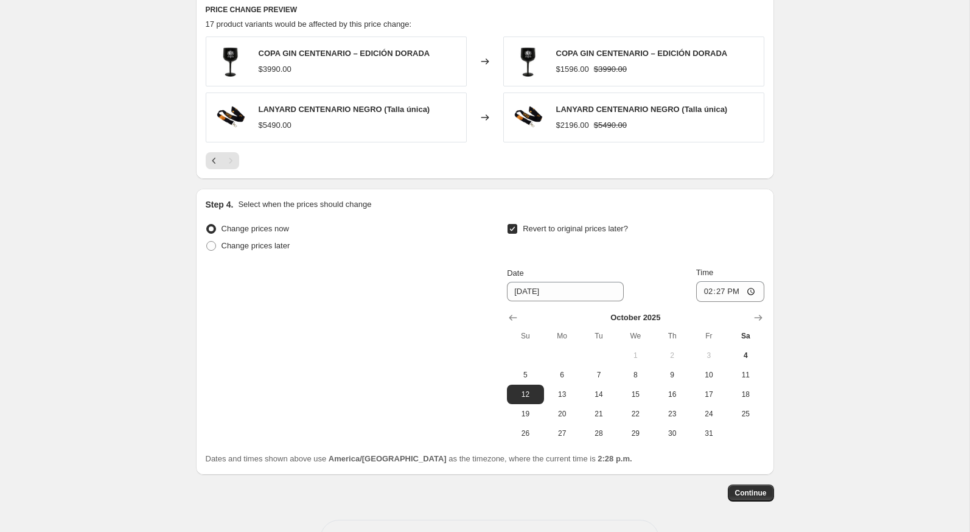
scroll to position [728, 0]
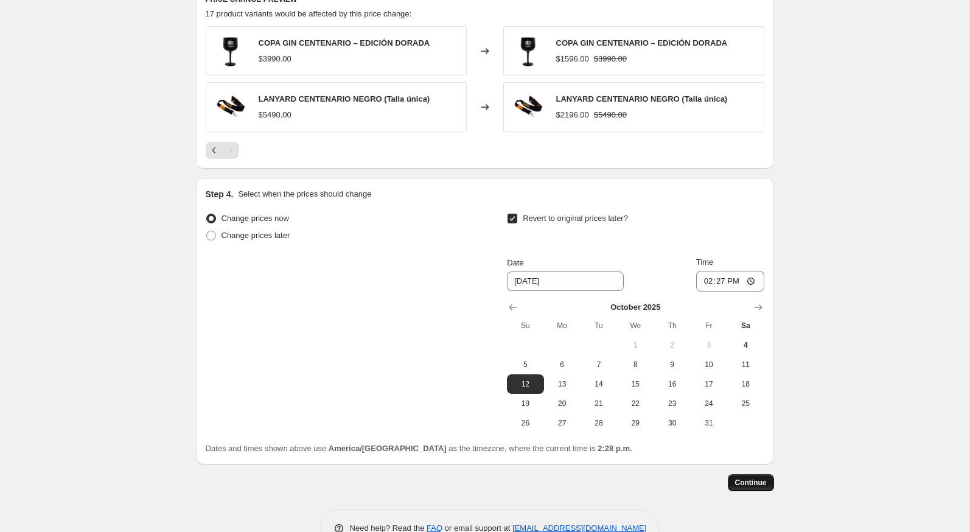
click at [741, 482] on span "Continue" at bounding box center [751, 482] width 32 height 10
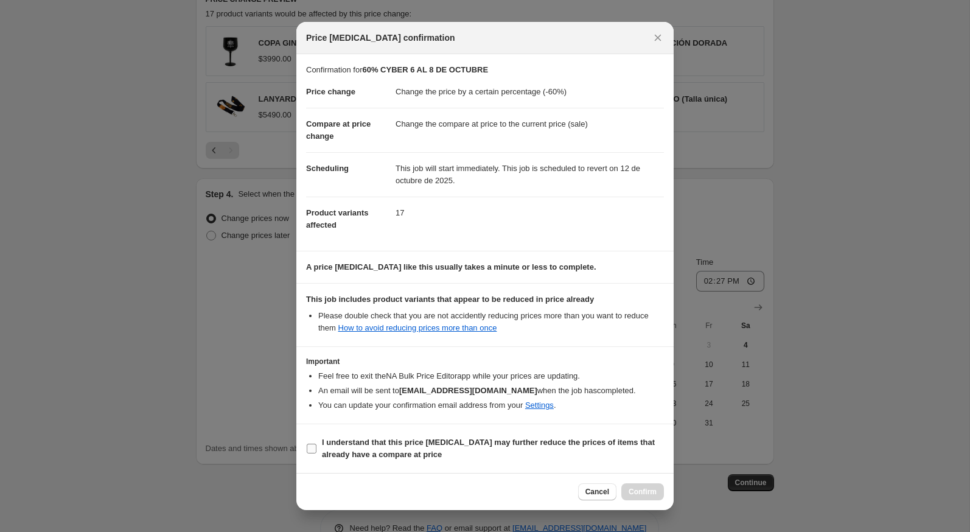
click at [470, 442] on b "I understand that this price change job may further reduce the prices of items …" at bounding box center [488, 447] width 333 height 21
click at [316, 443] on input "I understand that this price change job may further reduce the prices of items …" at bounding box center [312, 448] width 10 height 10
checkbox input "true"
click at [650, 487] on span "Confirm" at bounding box center [642, 492] width 28 height 10
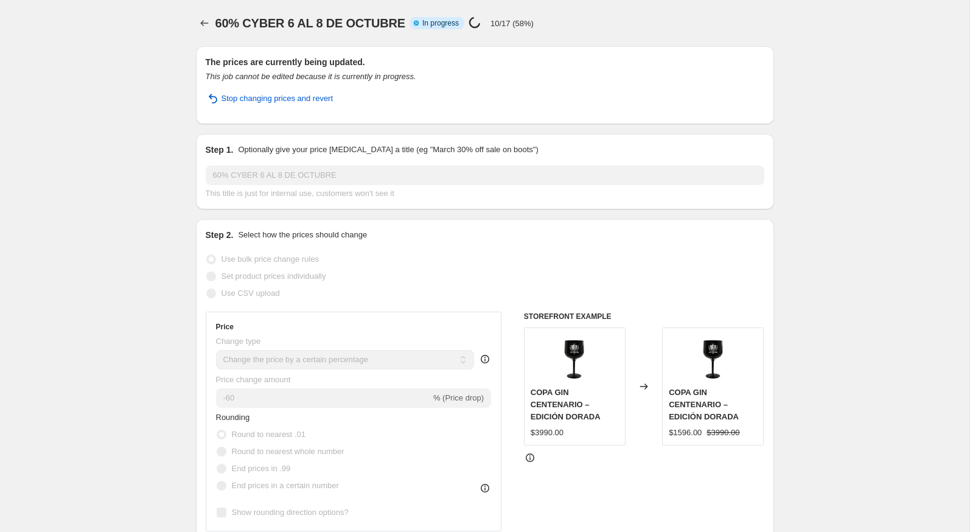
select select "percentage"
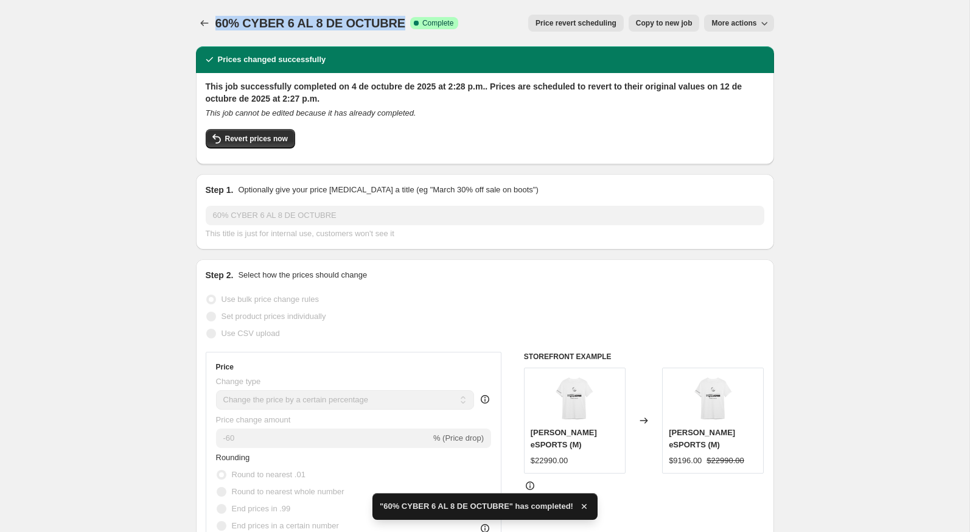
drag, startPoint x: 400, startPoint y: 23, endPoint x: 212, endPoint y: 21, distance: 188.0
click at [212, 21] on div "60% CYBER 6 AL 8 DE OCTUBRE Success Complete Complete Price revert scheduling C…" at bounding box center [485, 23] width 578 height 17
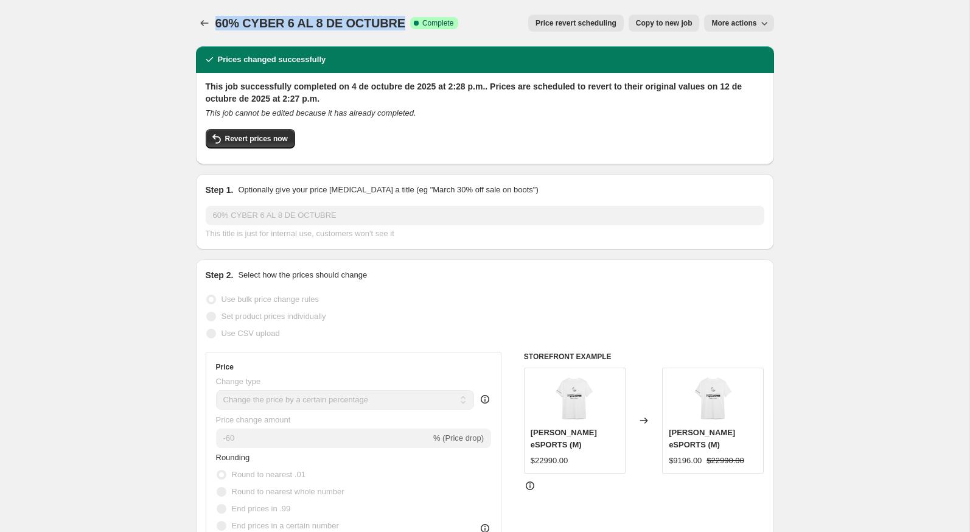
copy span "60% CYBER 6 AL 8 DE OCTUBRE"
click at [207, 23] on icon "Price change jobs" at bounding box center [204, 23] width 12 height 12
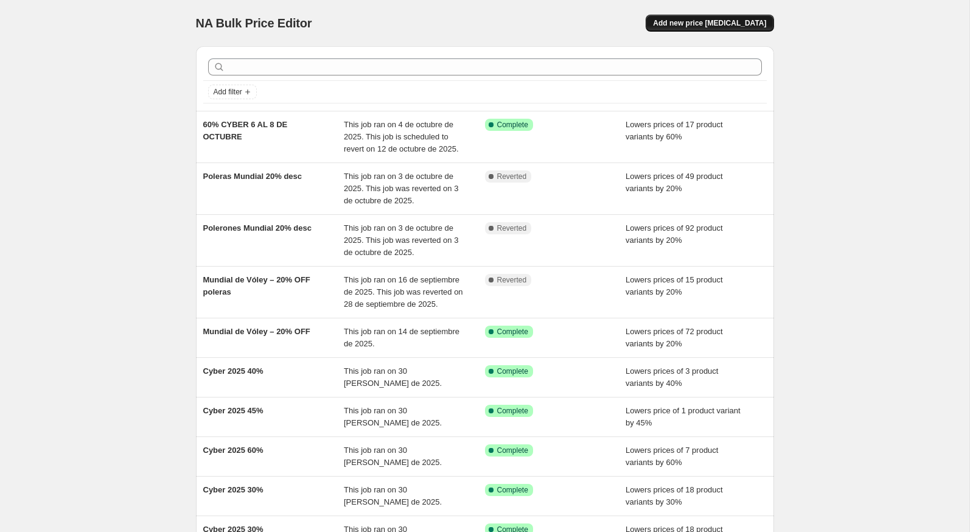
click at [712, 17] on button "Add new price [MEDICAL_DATA]" at bounding box center [709, 23] width 128 height 17
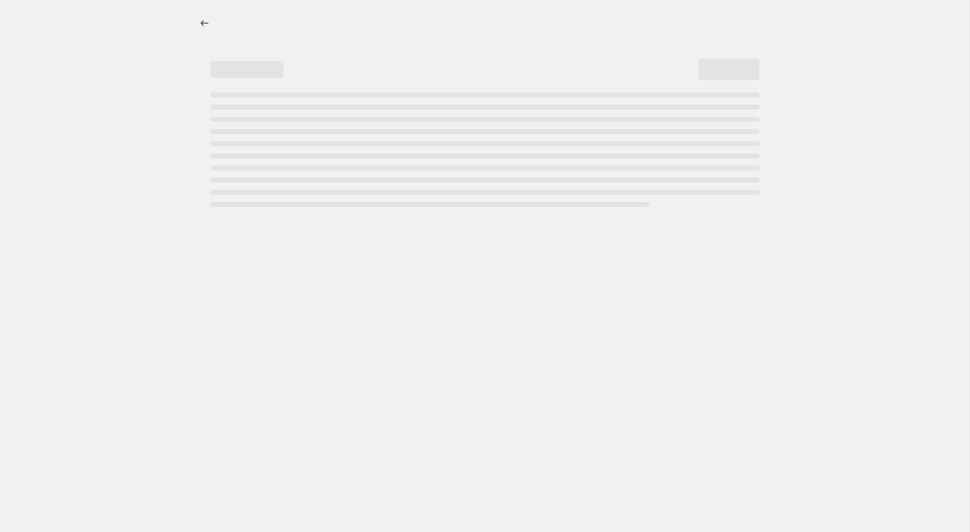
select select "percentage"
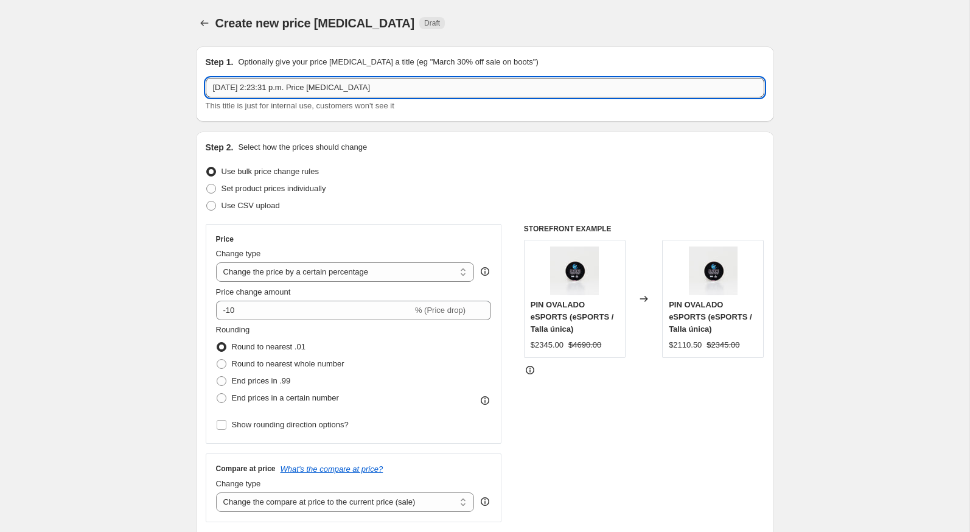
click at [353, 88] on input "4 oct 2025, 2:23:31 p.m. Price change job" at bounding box center [485, 87] width 558 height 19
paste input "60% CYBER 6 AL 8 DE OCTUBRE"
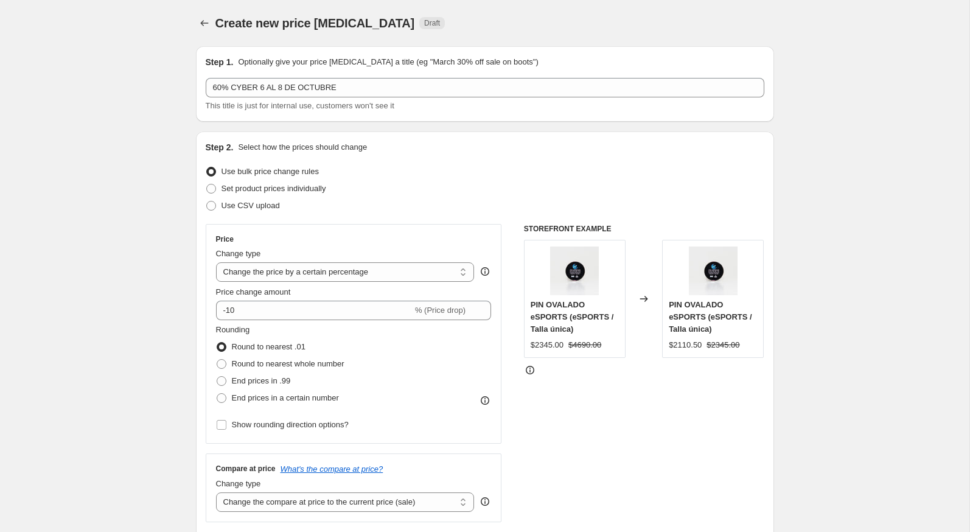
click at [485, 22] on div "Create new price [MEDICAL_DATA] Draft" at bounding box center [409, 23] width 389 height 17
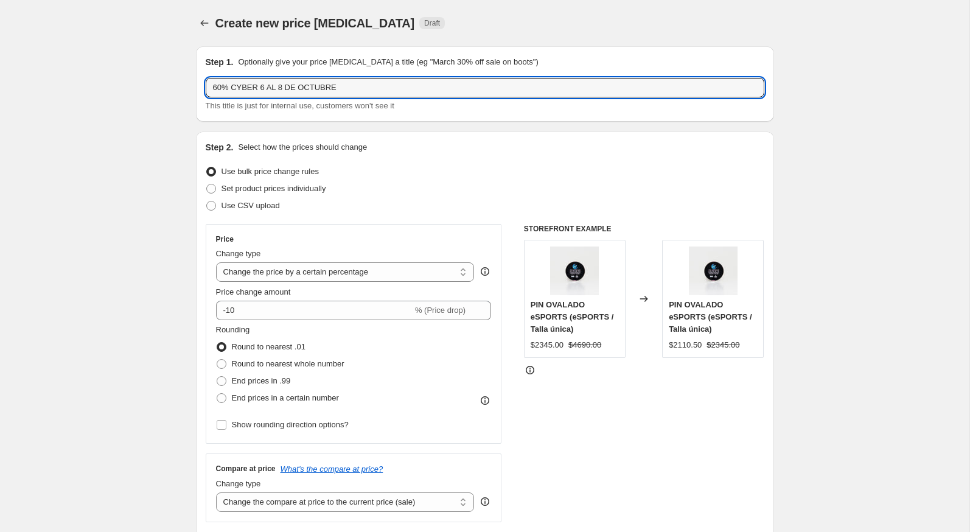
drag, startPoint x: 222, startPoint y: 91, endPoint x: 205, endPoint y: 91, distance: 17.0
click at [205, 91] on div "Step 1. Optionally give your price change job a title (eg "March 30% off sale o…" at bounding box center [485, 83] width 578 height 75
type input "50% CYBER 6 AL 8 DE OCTUBRE"
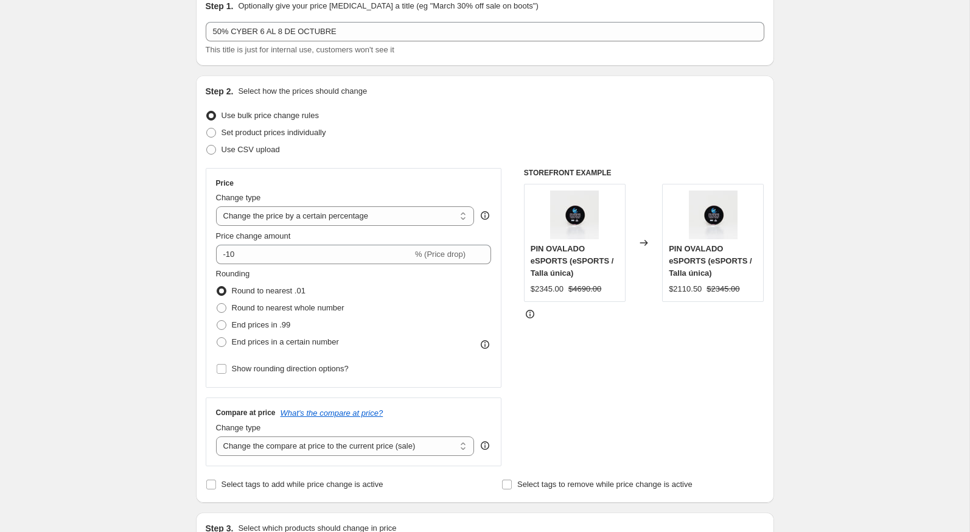
scroll to position [68, 0]
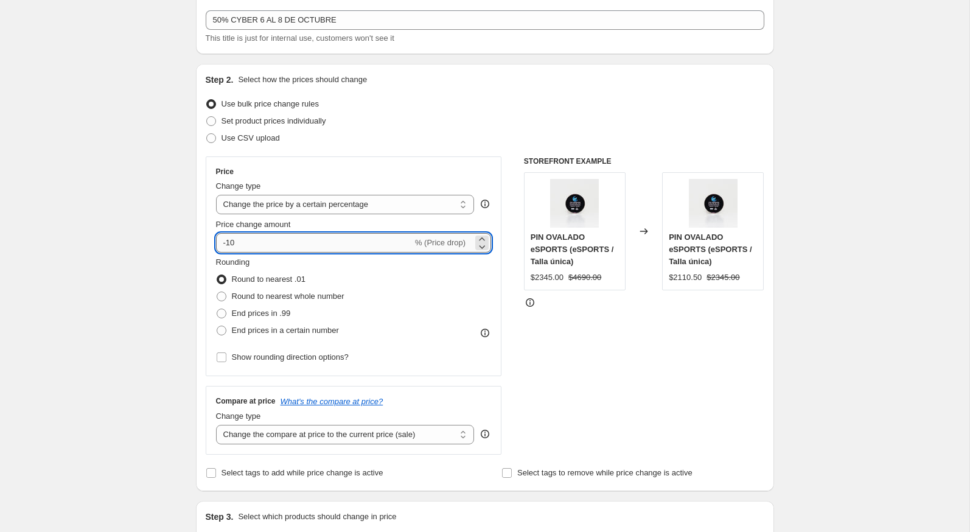
click at [272, 240] on input "-10" at bounding box center [314, 242] width 196 height 19
type input "-1"
type input "-50"
click at [89, 248] on div "Create new price change job. This page is ready Create new price change job Dra…" at bounding box center [484, 542] width 969 height 1220
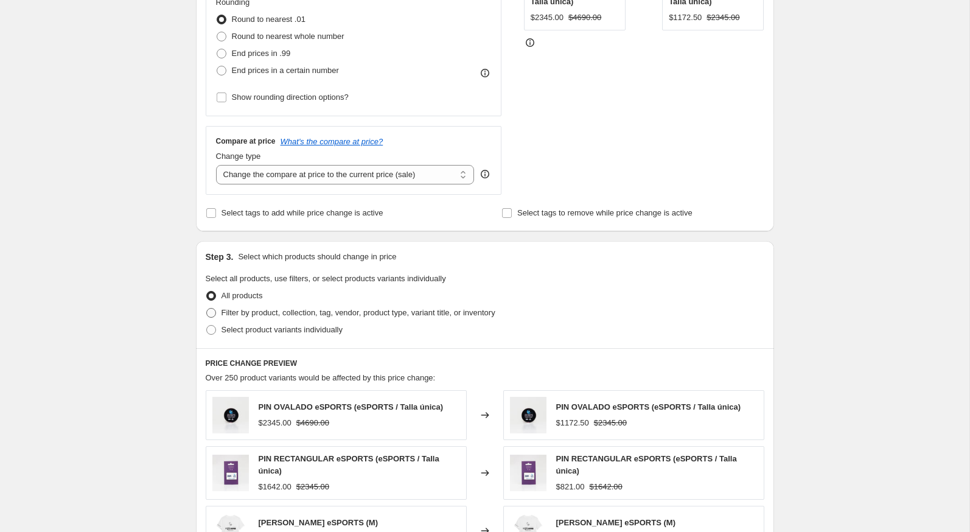
click at [209, 308] on span at bounding box center [211, 313] width 10 height 10
click at [207, 308] on input "Filter by product, collection, tag, vendor, product type, variant title, or inv…" at bounding box center [206, 308] width 1 height 1
radio input "true"
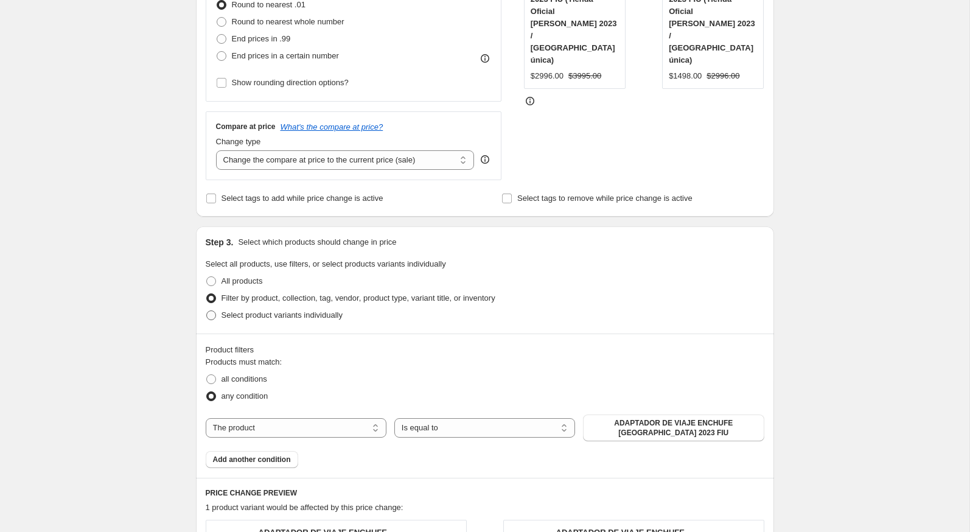
click at [209, 310] on span at bounding box center [211, 315] width 10 height 10
click at [207, 310] on input "Select product variants individually" at bounding box center [206, 310] width 1 height 1
radio input "true"
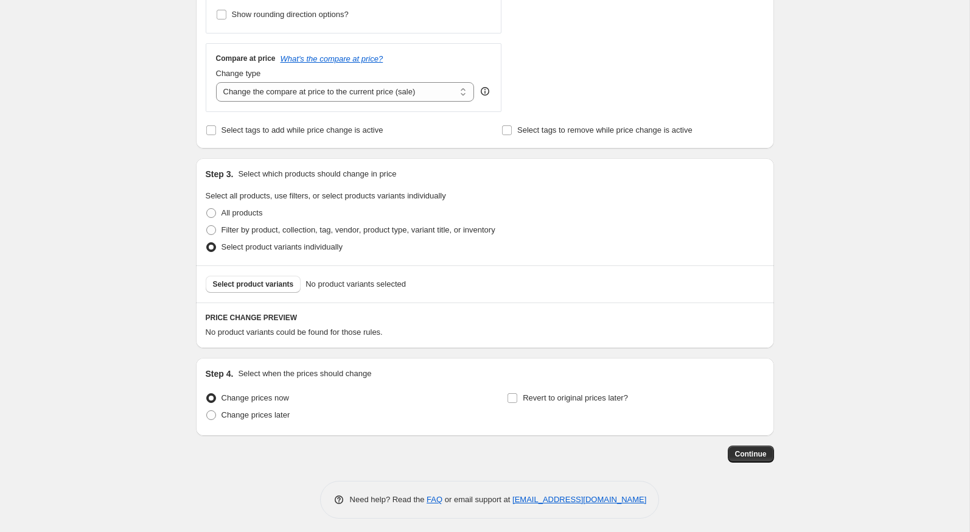
scroll to position [412, 0]
click at [254, 291] on div "Select product variants No product variants selected" at bounding box center [485, 281] width 578 height 37
click at [260, 281] on span "Select product variants" at bounding box center [253, 282] width 81 height 10
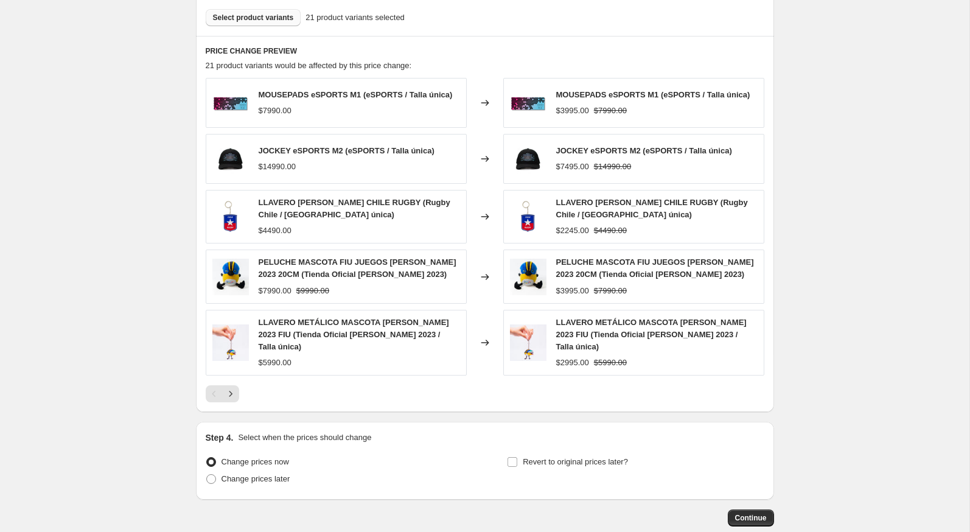
scroll to position [727, 0]
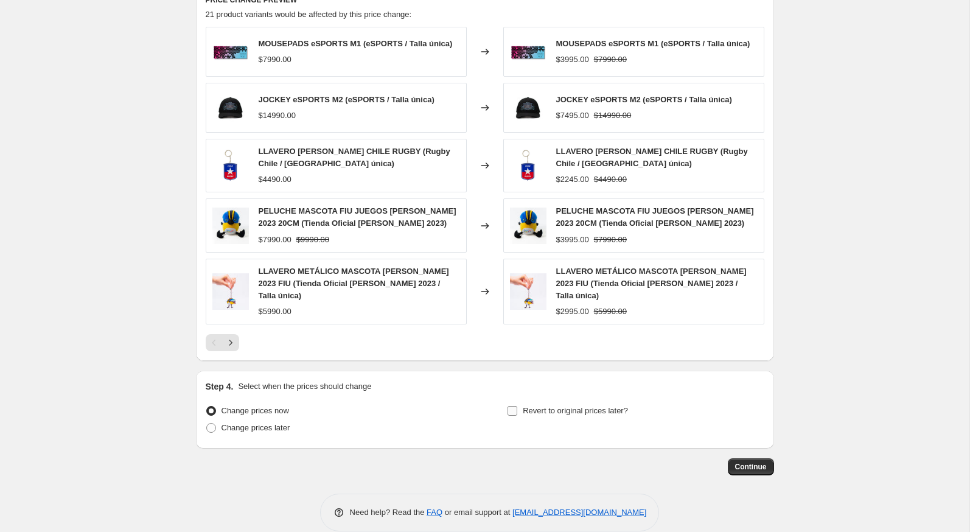
click at [533, 406] on span "Revert to original prices later?" at bounding box center [574, 410] width 105 height 9
click at [517, 406] on input "Revert to original prices later?" at bounding box center [512, 411] width 10 height 10
checkbox input "true"
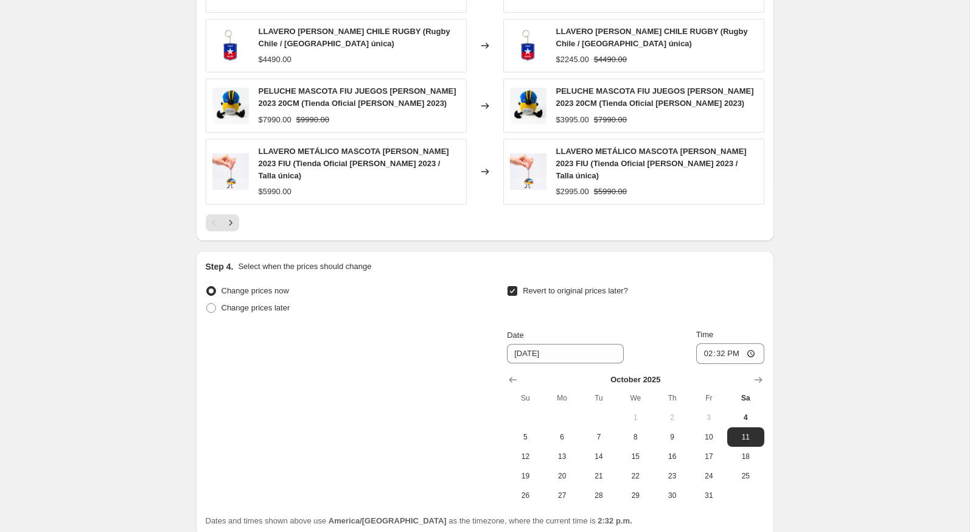
scroll to position [848, 0]
click at [529, 451] on span "12" at bounding box center [525, 456] width 27 height 10
type input "[DATE]"
click at [476, 415] on div "Change prices now Change prices later Revert to original prices later? Date 10/…" at bounding box center [485, 393] width 558 height 223
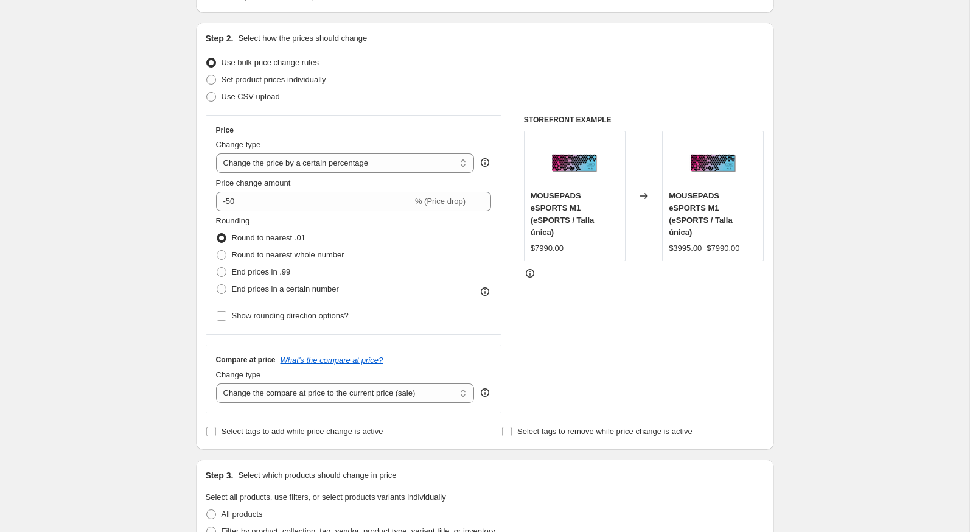
scroll to position [0, 0]
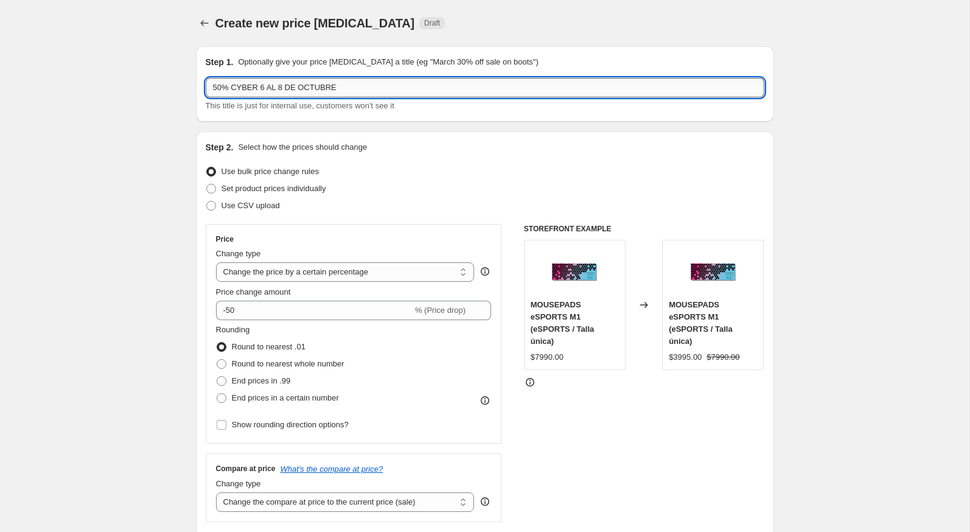
click at [320, 95] on input "50% CYBER 6 AL 8 DE OCTUBRE" at bounding box center [485, 87] width 558 height 19
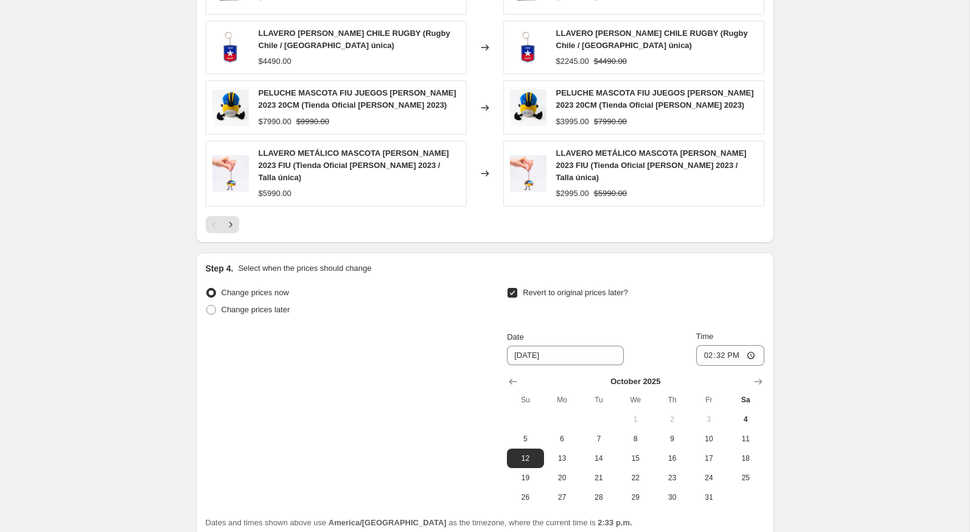
scroll to position [922, 0]
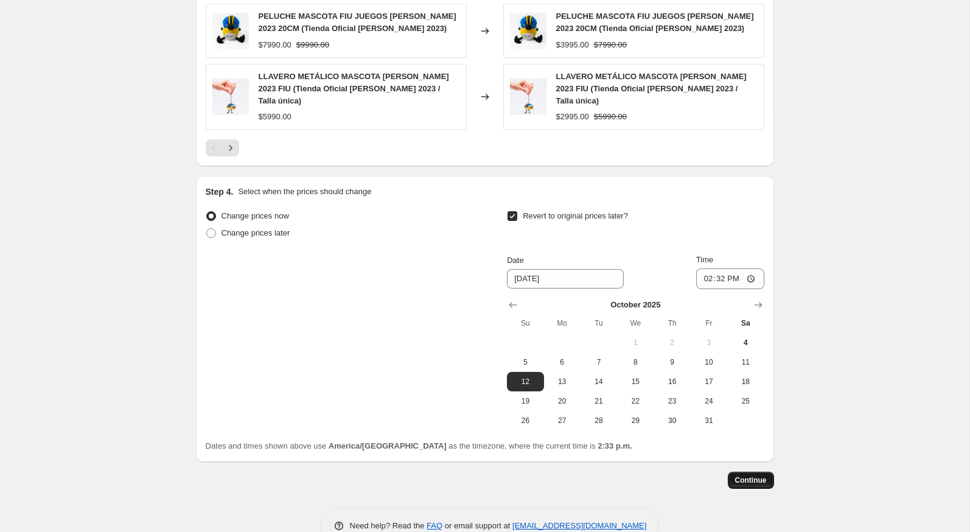
click at [766, 471] on button "Continue" at bounding box center [750, 479] width 46 height 17
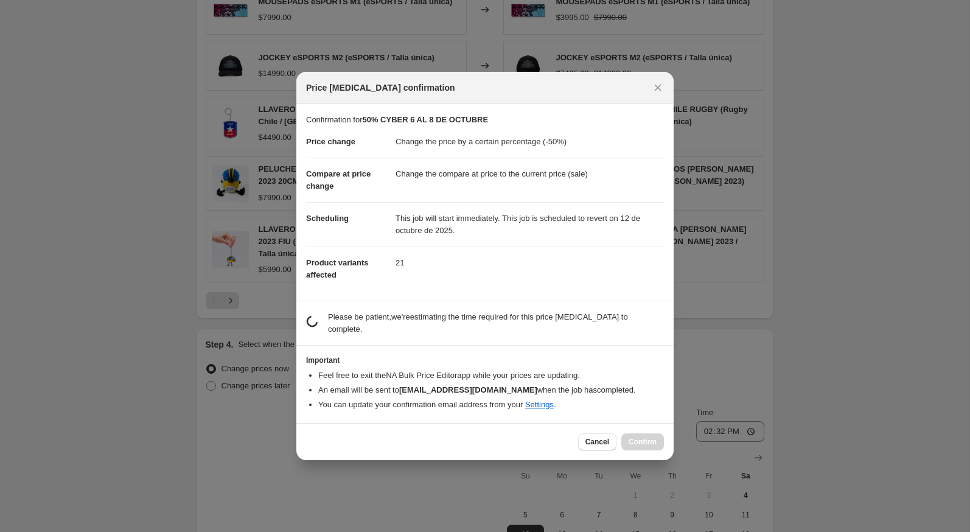
scroll to position [0, 0]
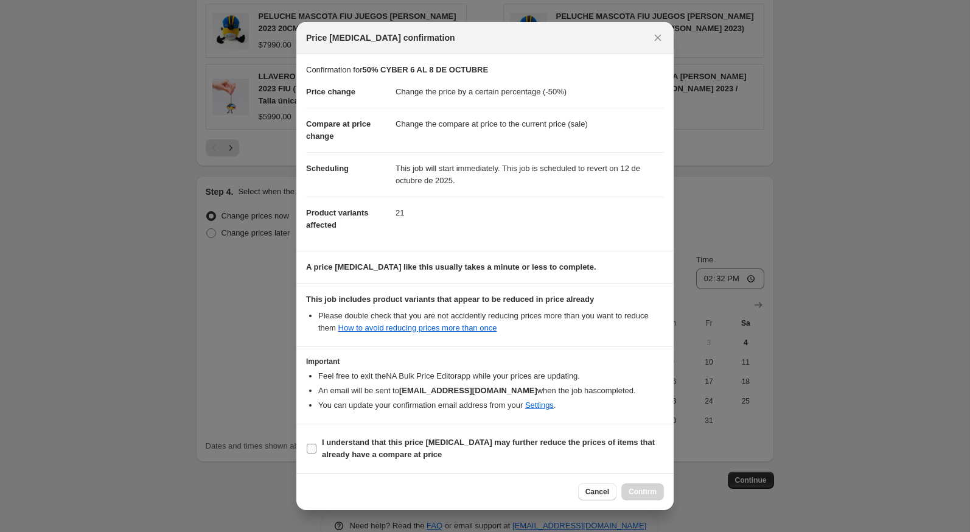
click at [457, 454] on span "I understand that this price change job may further reduce the prices of items …" at bounding box center [493, 448] width 342 height 24
click at [316, 453] on input "I understand that this price change job may further reduce the prices of items …" at bounding box center [312, 448] width 10 height 10
checkbox input "true"
click at [640, 488] on span "Confirm" at bounding box center [642, 492] width 28 height 10
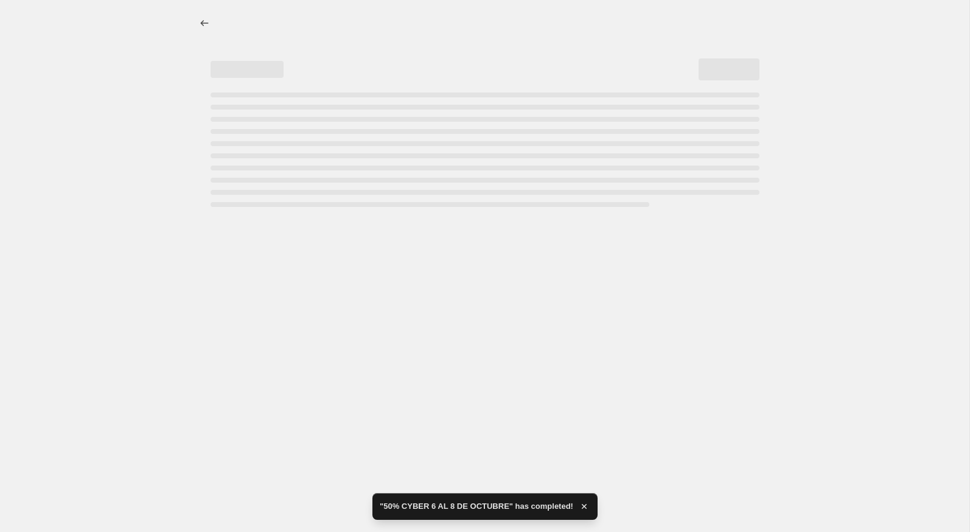
select select "percentage"
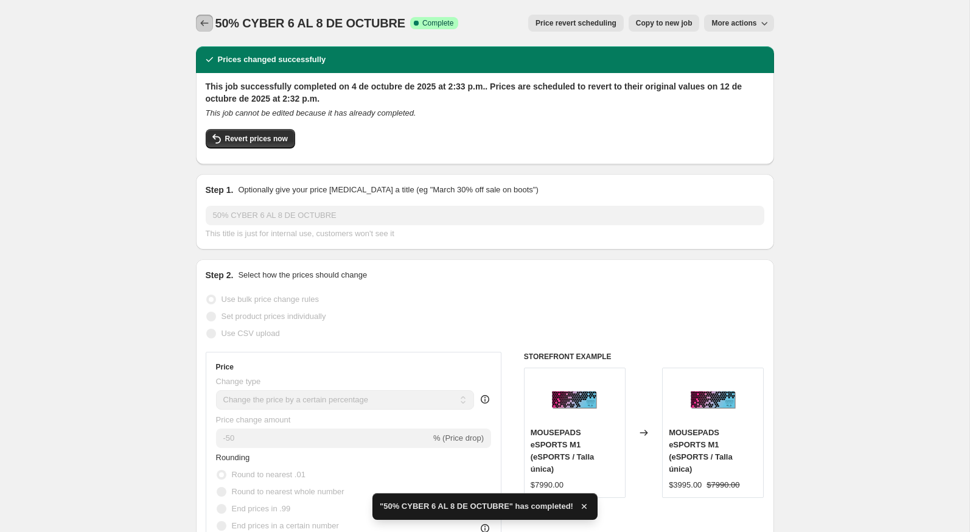
click at [206, 19] on icon "Price change jobs" at bounding box center [204, 23] width 12 height 12
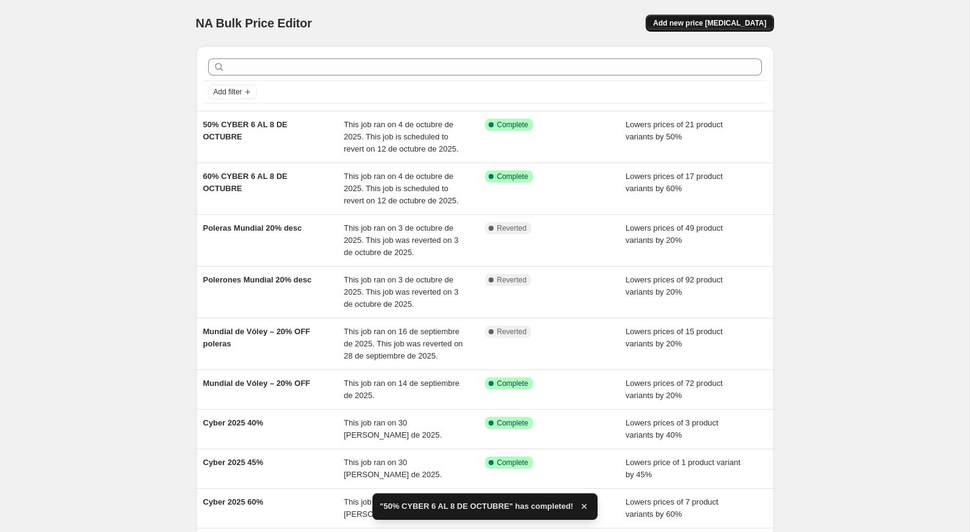
click at [695, 25] on span "Add new price [MEDICAL_DATA]" at bounding box center [709, 23] width 113 height 10
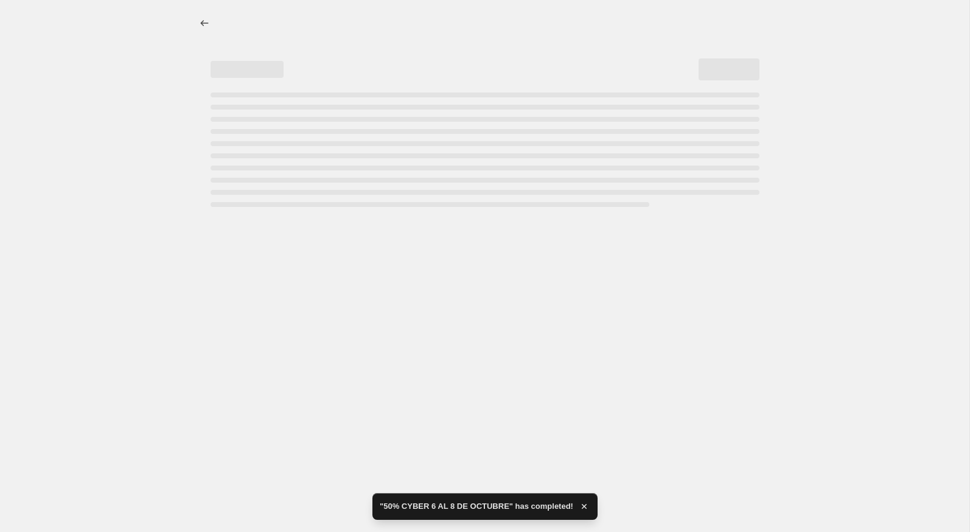
select select "percentage"
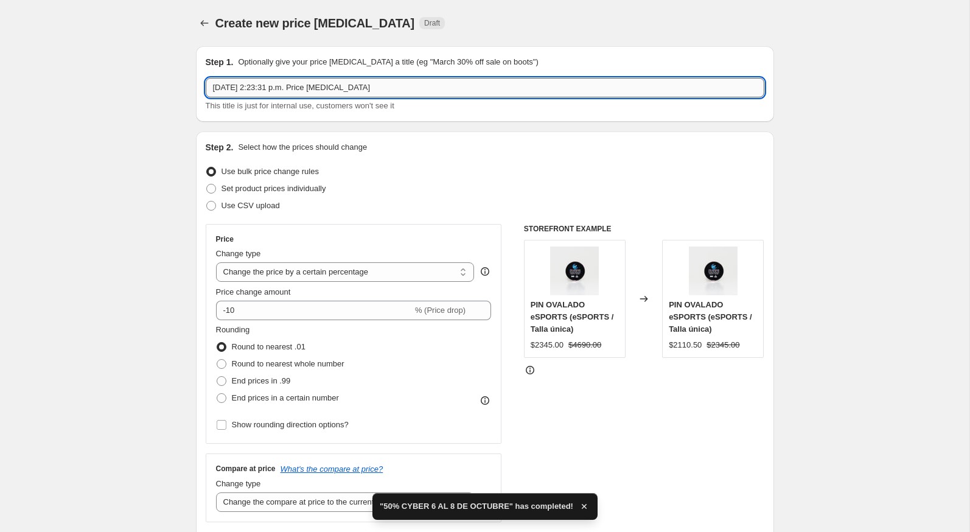
click at [376, 88] on input "4 oct 2025, 2:23:31 p.m. Price change job" at bounding box center [485, 87] width 558 height 19
paste input "50% CYBER 6 AL 8 DE OCTUBRE"
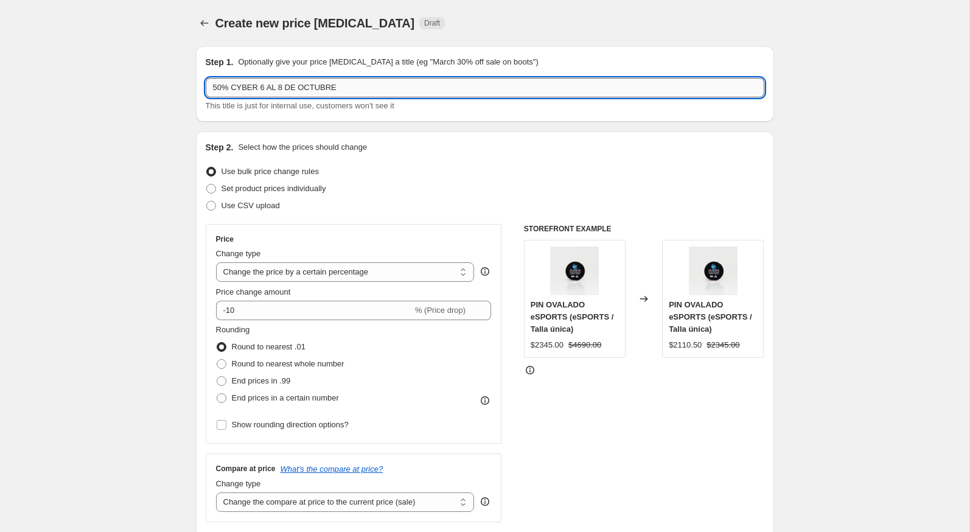
drag, startPoint x: 222, startPoint y: 91, endPoint x: 208, endPoint y: 91, distance: 14.0
click at [208, 91] on input "50% CYBER 6 AL 8 DE OCTUBRE" at bounding box center [485, 87] width 558 height 19
type input "45% CYBER 6 AL 8 DE OCTUBRE"
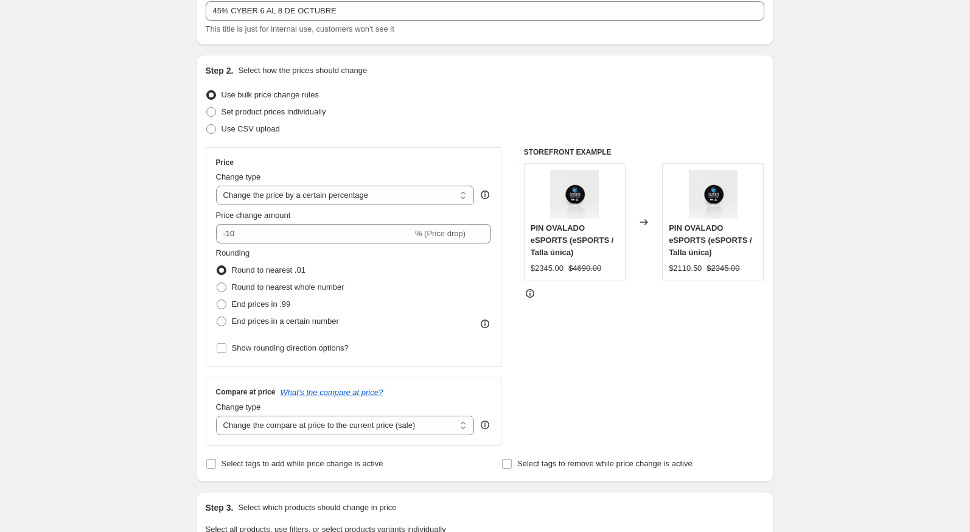
scroll to position [77, 0]
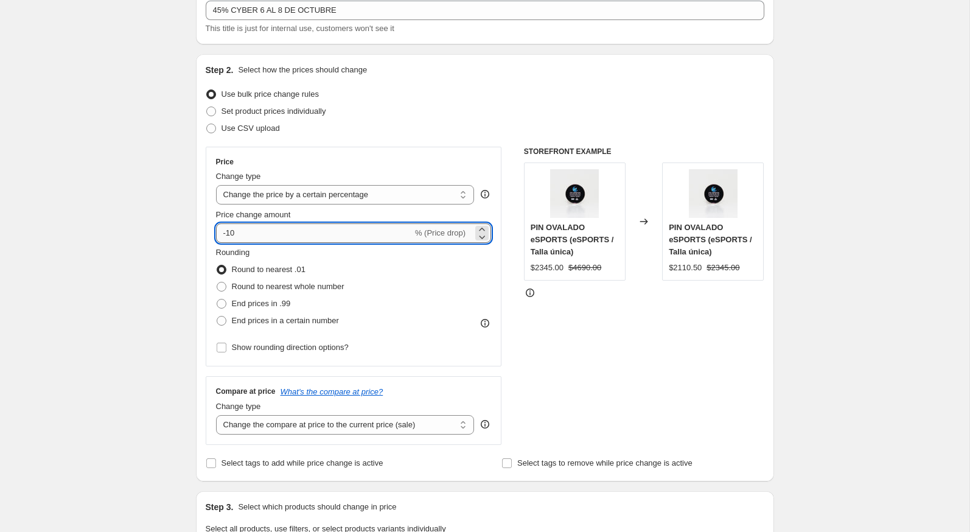
click at [250, 234] on input "-10" at bounding box center [314, 232] width 196 height 19
type input "-1"
type input "-45"
click at [160, 260] on div "Create new price change job. This page is ready Create new price change job Dra…" at bounding box center [484, 533] width 969 height 1220
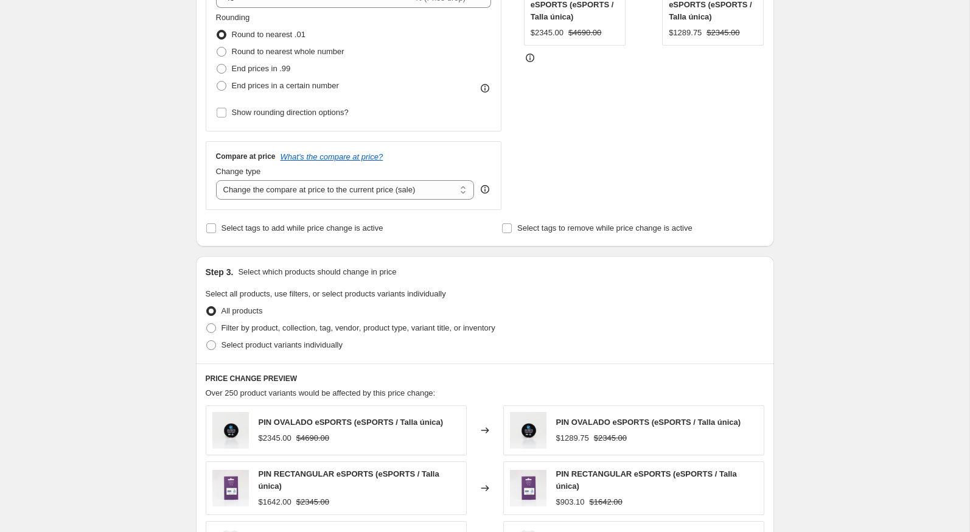
scroll to position [320, 0]
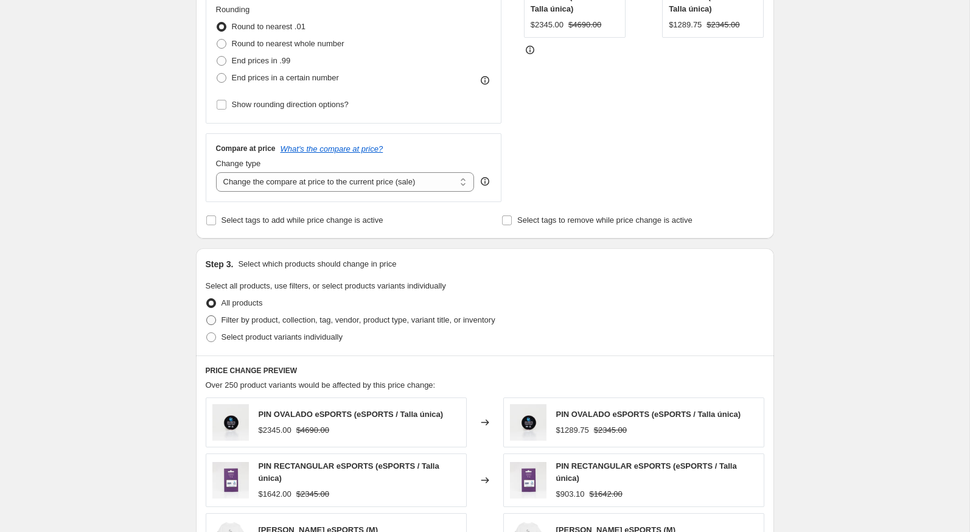
click at [217, 317] on label "Filter by product, collection, tag, vendor, product type, variant title, or inv…" at bounding box center [351, 319] width 290 height 17
click at [207, 316] on input "Filter by product, collection, tag, vendor, product type, variant title, or inv…" at bounding box center [206, 315] width 1 height 1
radio input "true"
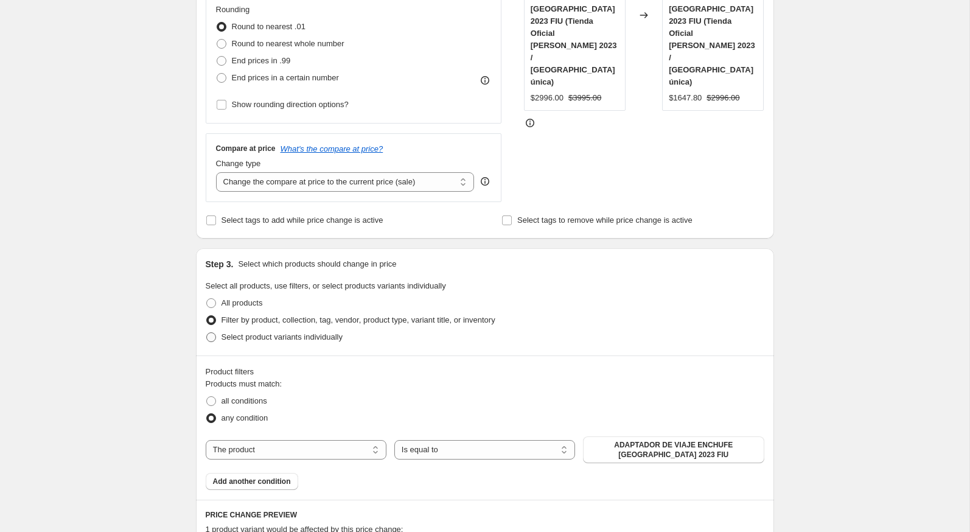
click at [216, 331] on span at bounding box center [211, 336] width 11 height 11
click at [207, 332] on input "Select product variants individually" at bounding box center [206, 332] width 1 height 1
radio input "true"
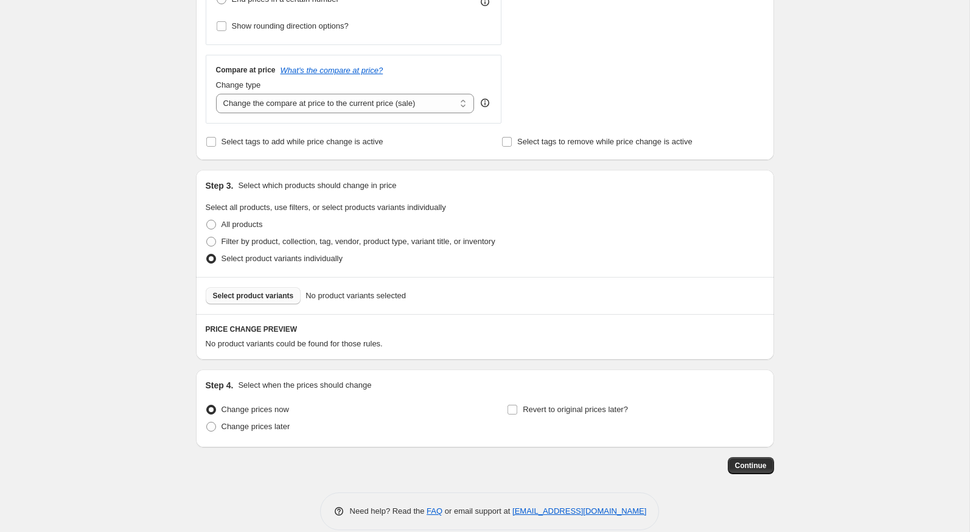
scroll to position [412, 0]
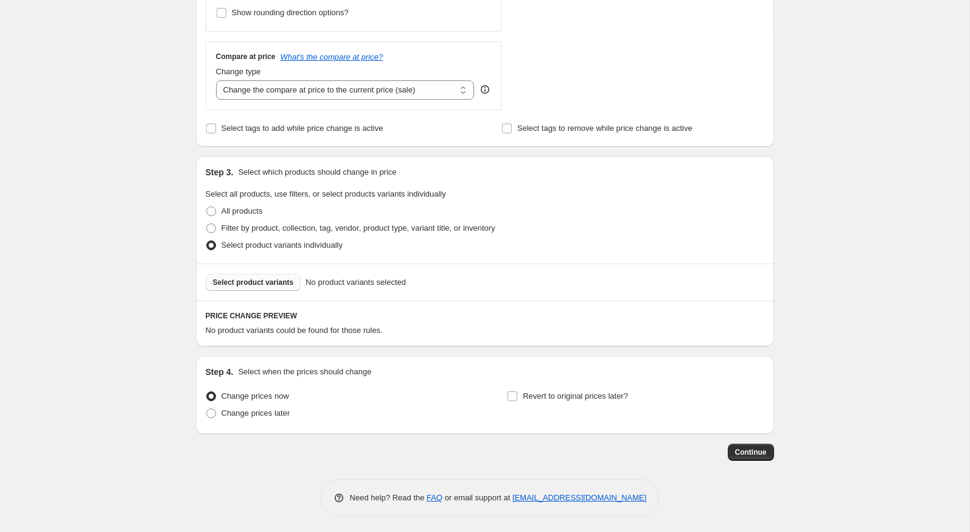
click at [258, 280] on span "Select product variants" at bounding box center [253, 282] width 81 height 10
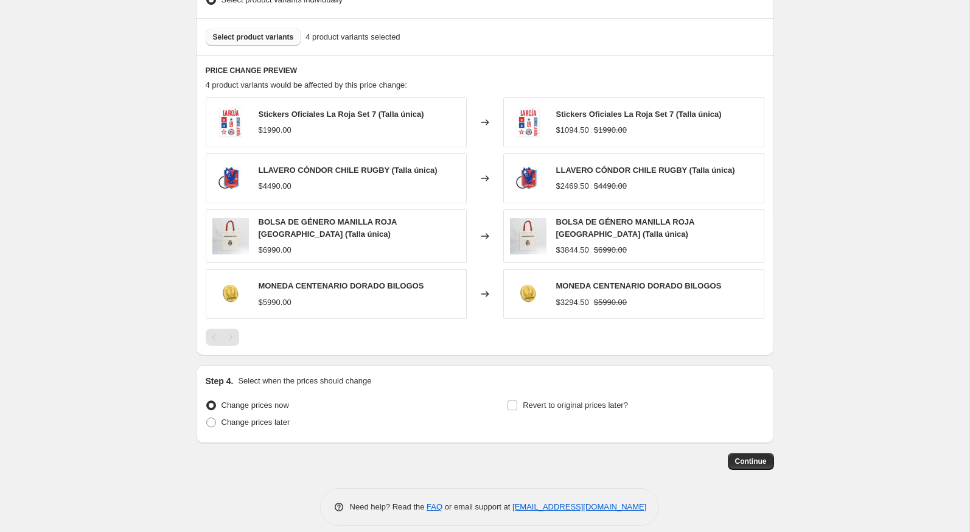
scroll to position [664, 0]
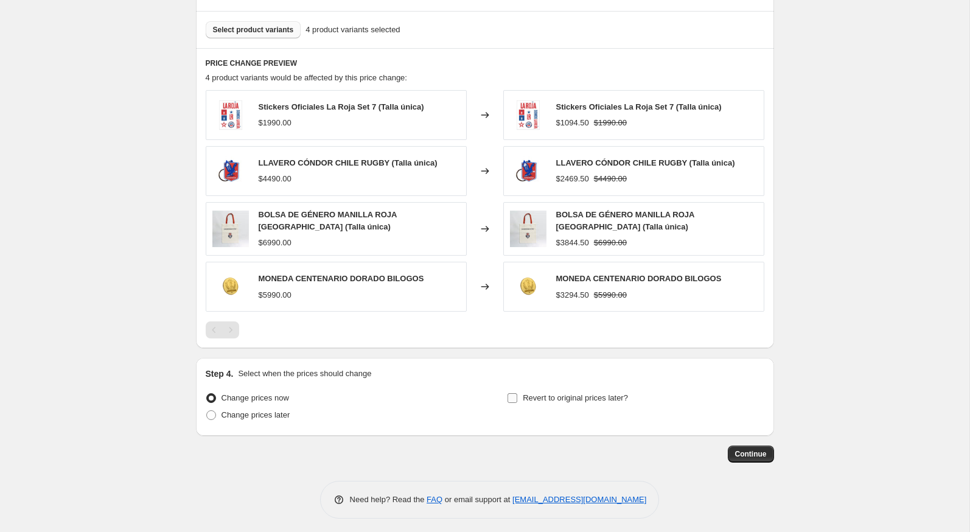
click at [533, 396] on span "Revert to original prices later?" at bounding box center [574, 397] width 105 height 9
click at [517, 396] on input "Revert to original prices later?" at bounding box center [512, 398] width 10 height 10
checkbox input "true"
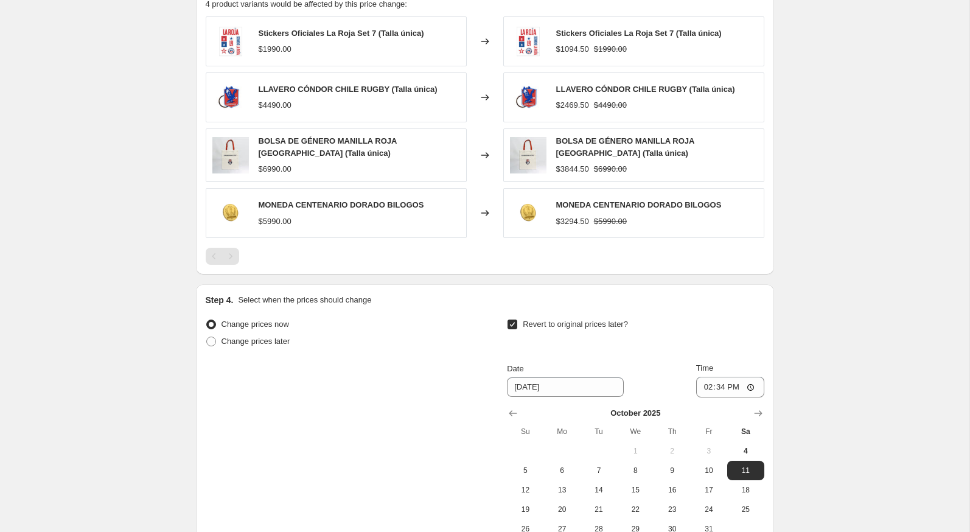
scroll to position [814, 0]
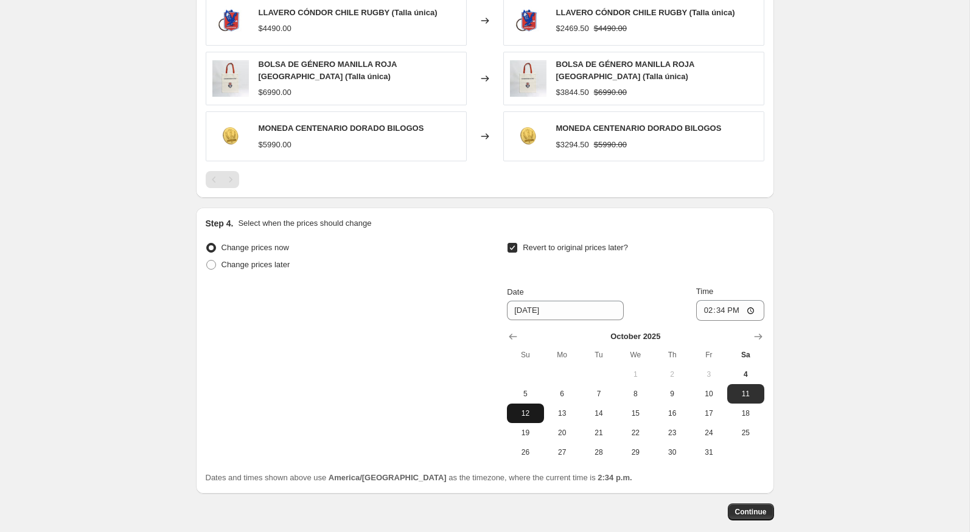
click at [519, 408] on span "12" at bounding box center [525, 413] width 27 height 10
type input "[DATE]"
click at [462, 390] on div "Change prices now Change prices later Revert to original prices later? Date 10/…" at bounding box center [485, 350] width 558 height 223
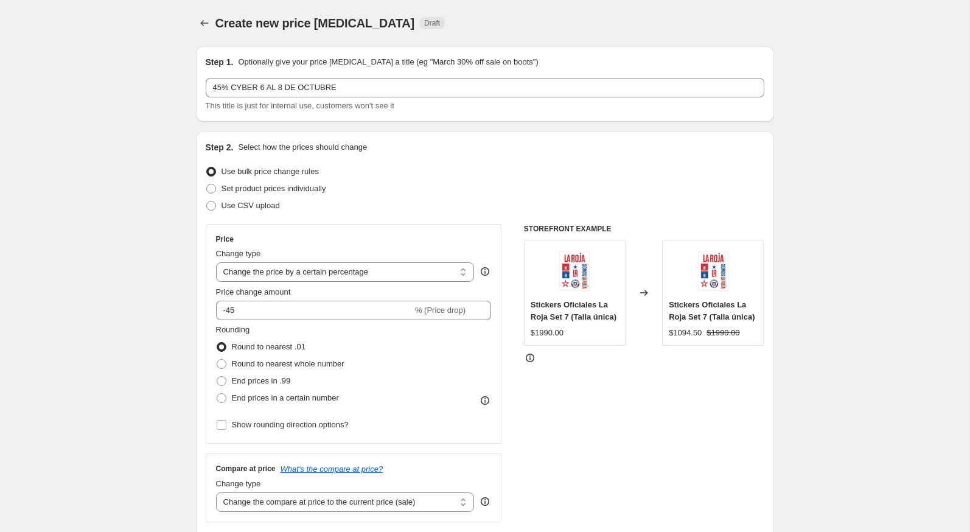
scroll to position [14, 0]
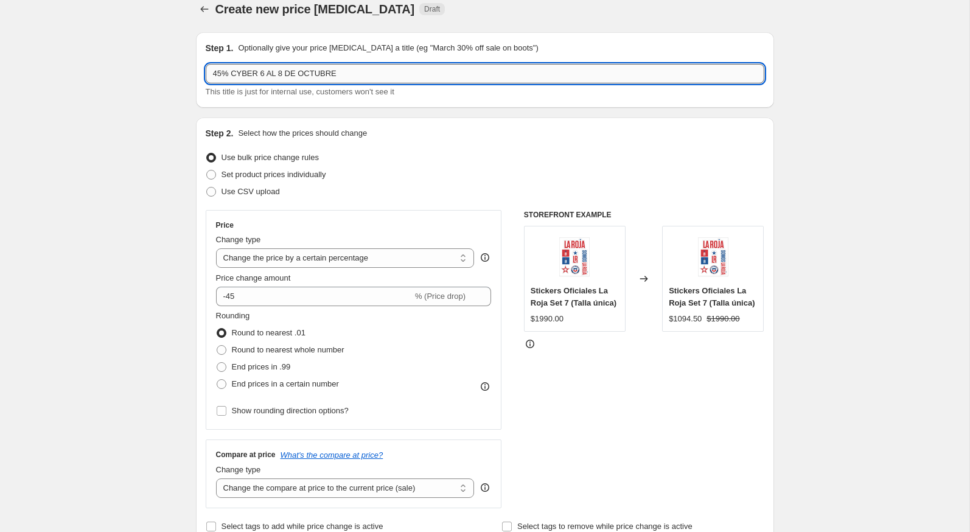
click at [328, 80] on input "45% CYBER 6 AL 8 DE OCTUBRE" at bounding box center [485, 73] width 558 height 19
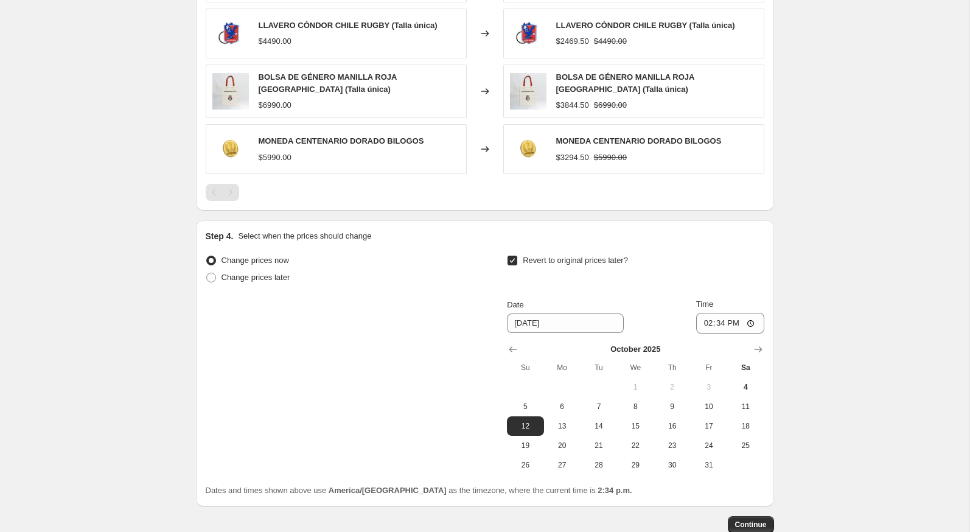
scroll to position [872, 0]
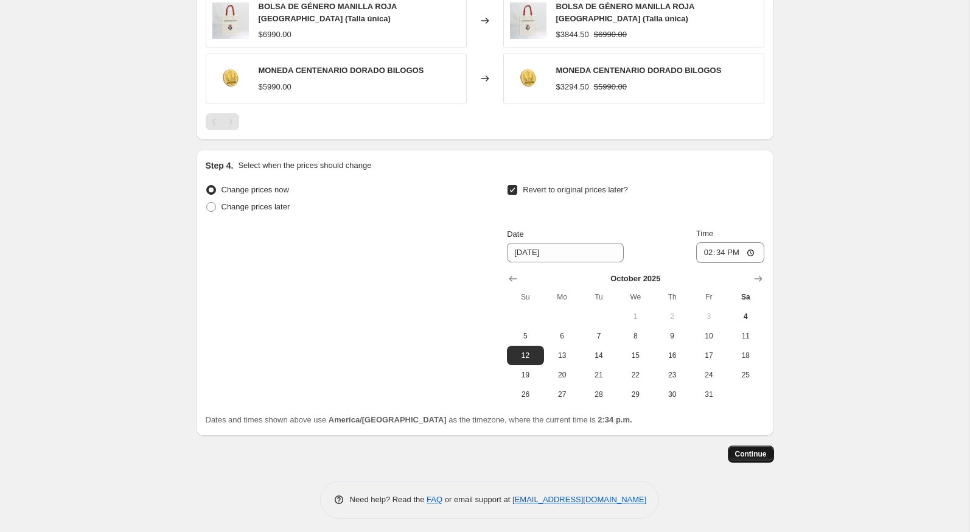
click at [752, 449] on span "Continue" at bounding box center [751, 454] width 32 height 10
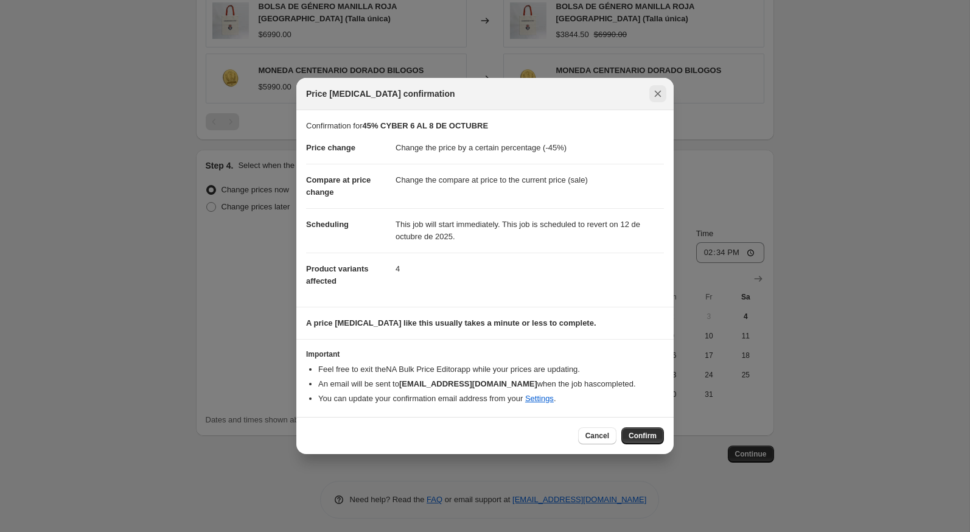
click at [655, 94] on icon "Close" at bounding box center [657, 94] width 12 height 12
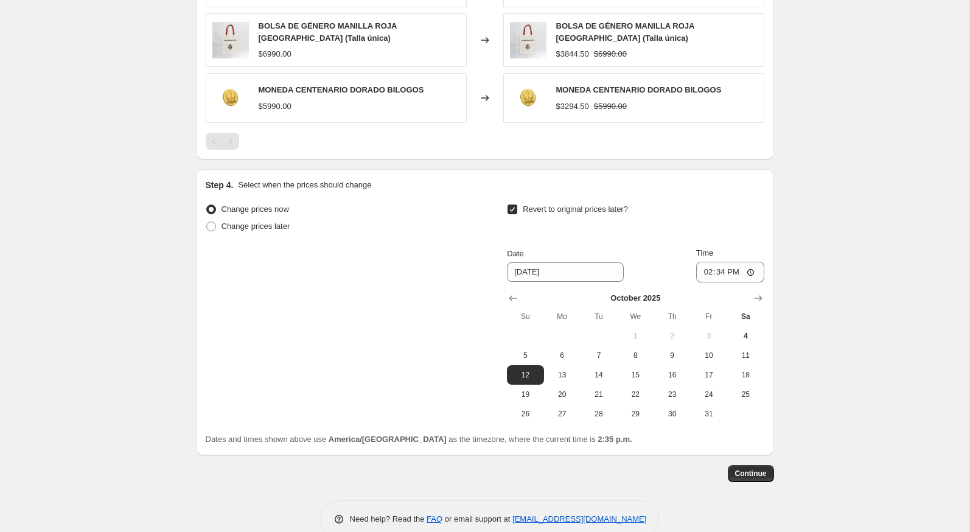
scroll to position [872, 0]
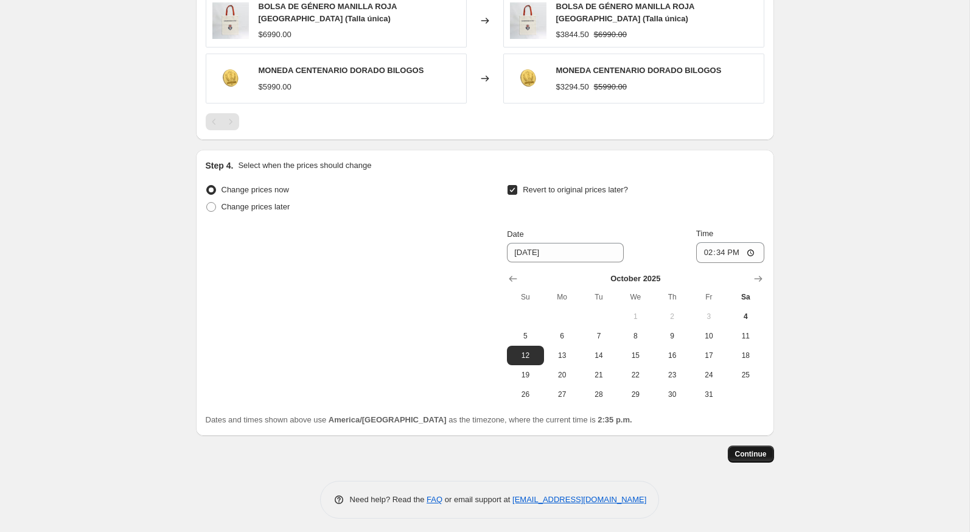
click at [754, 449] on span "Continue" at bounding box center [751, 454] width 32 height 10
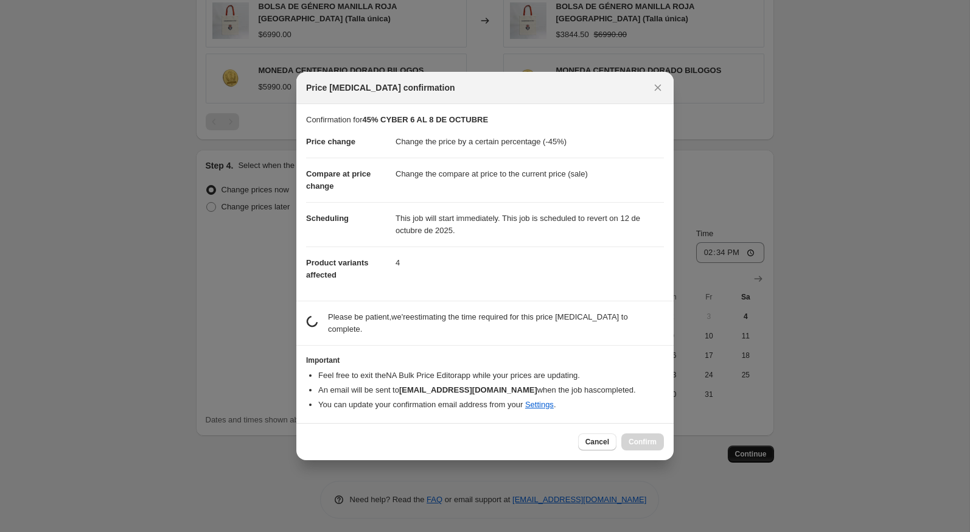
scroll to position [0, 0]
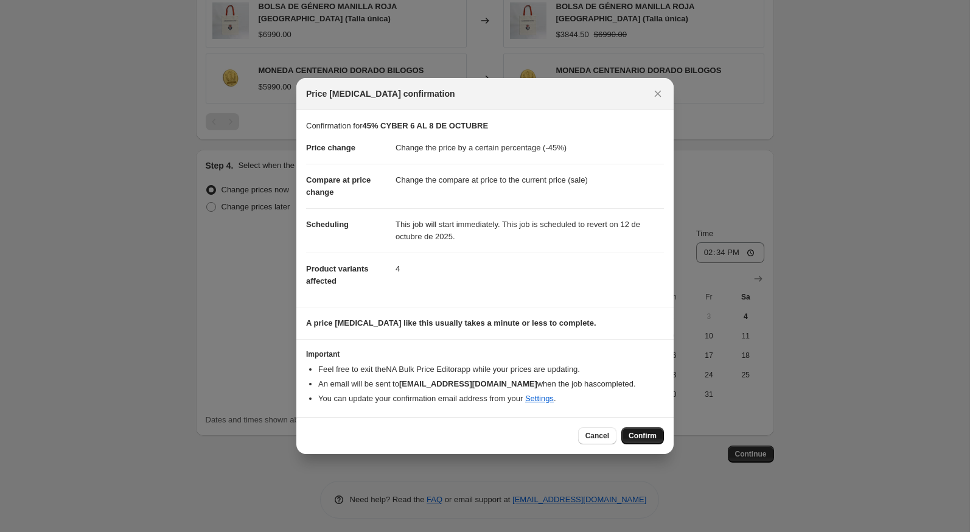
click at [646, 435] on span "Confirm" at bounding box center [642, 436] width 28 height 10
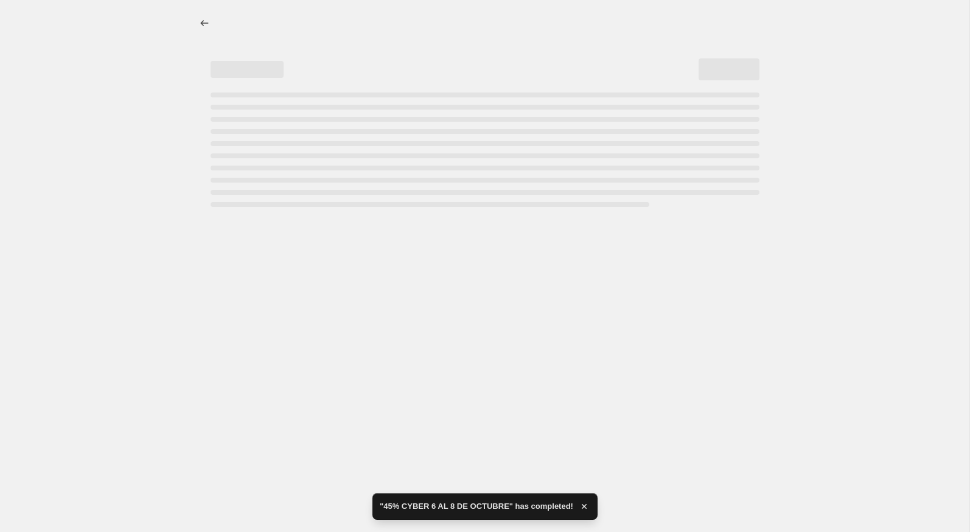
select select "percentage"
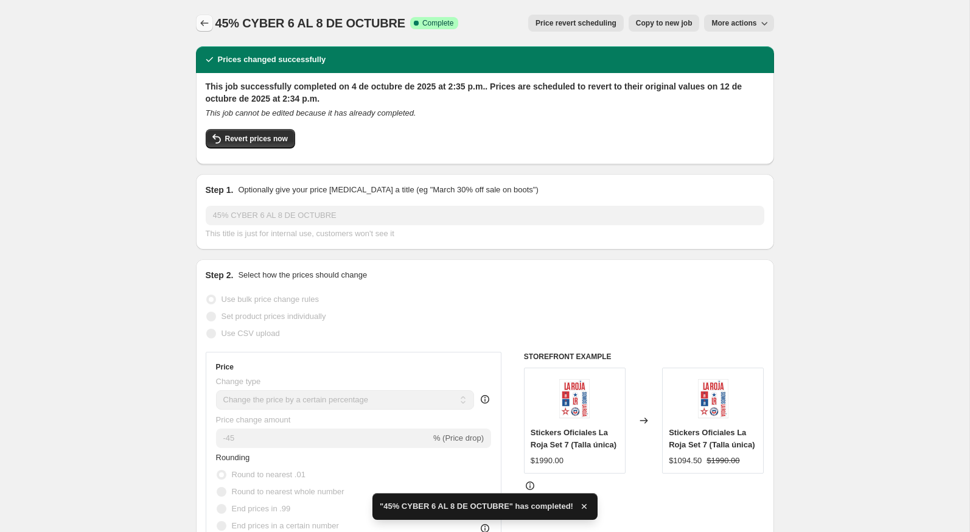
click at [200, 28] on icon "Price change jobs" at bounding box center [204, 23] width 12 height 12
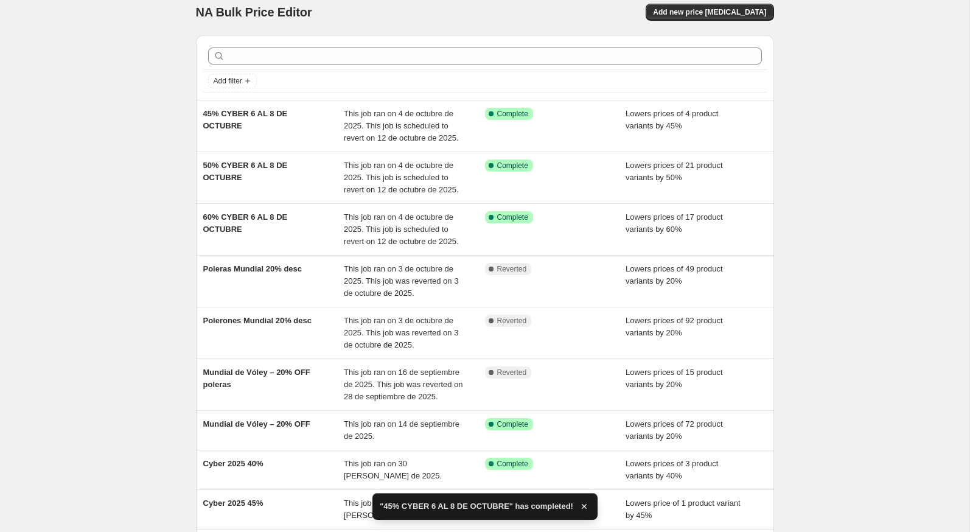
scroll to position [16, 0]
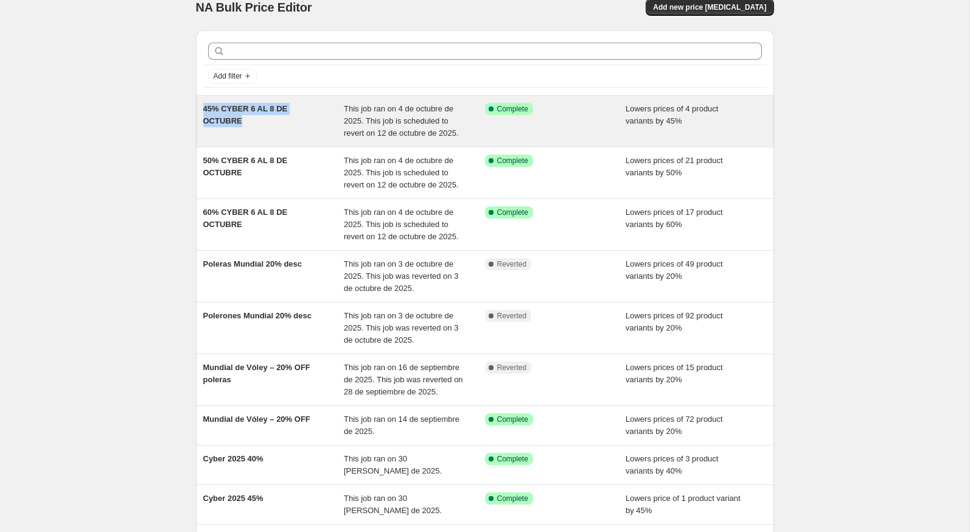
drag, startPoint x: 251, startPoint y: 120, endPoint x: 204, endPoint y: 106, distance: 48.9
click at [204, 106] on div "45% CYBER 6 AL 8 DE OCTUBRE" at bounding box center [273, 121] width 141 height 36
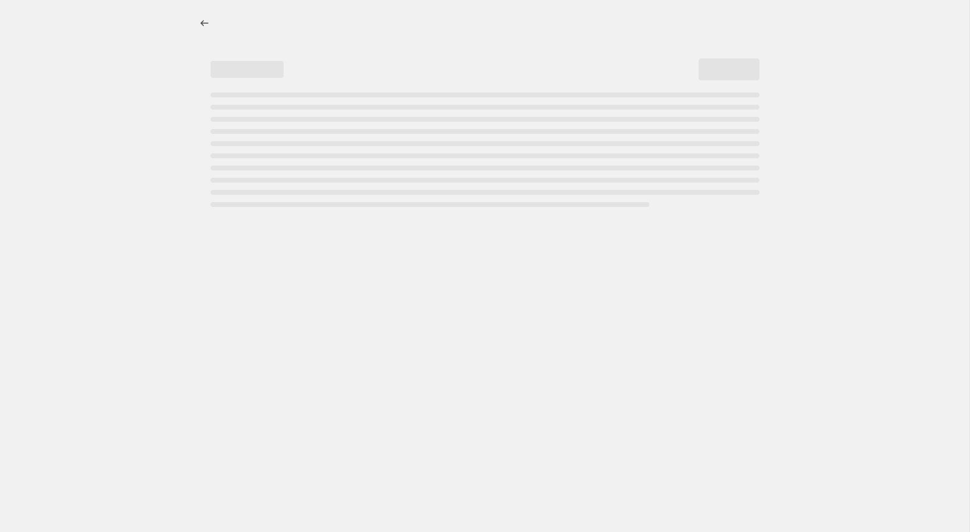
select select "percentage"
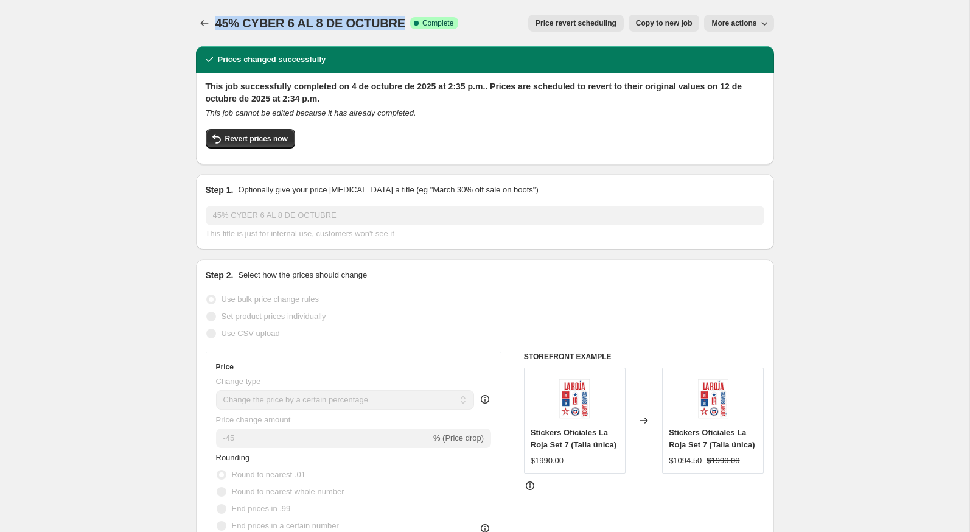
drag, startPoint x: 399, startPoint y: 24, endPoint x: 218, endPoint y: 27, distance: 180.7
click at [218, 27] on span "45% CYBER 6 AL 8 DE OCTUBRE" at bounding box center [310, 22] width 190 height 13
copy span "45% CYBER 6 AL 8 DE OCTUBRE"
click at [198, 23] on icon "Price change jobs" at bounding box center [204, 23] width 12 height 12
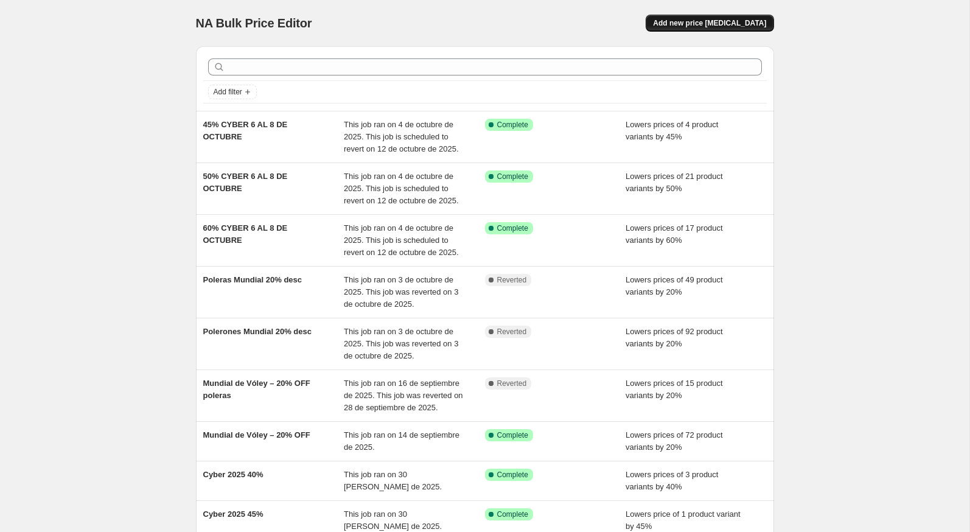
click at [690, 27] on span "Add new price [MEDICAL_DATA]" at bounding box center [709, 23] width 113 height 10
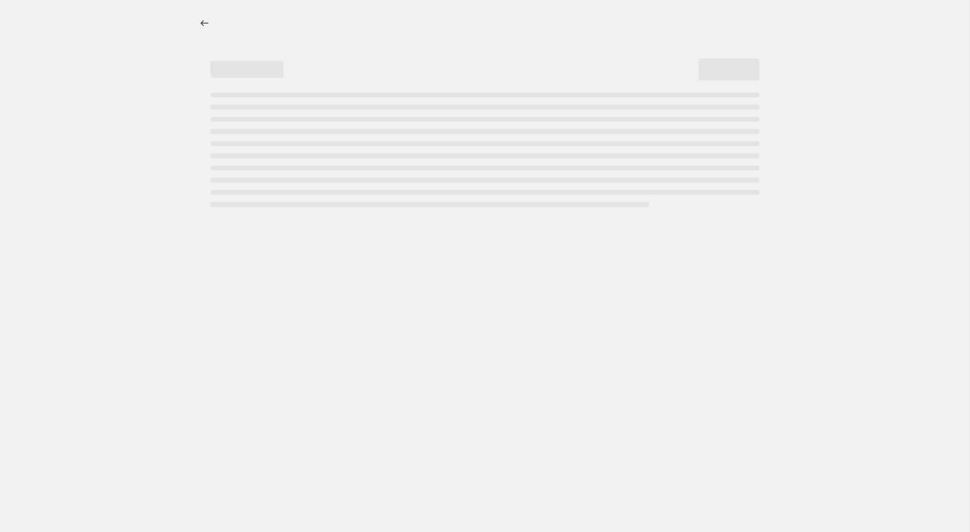
select select "percentage"
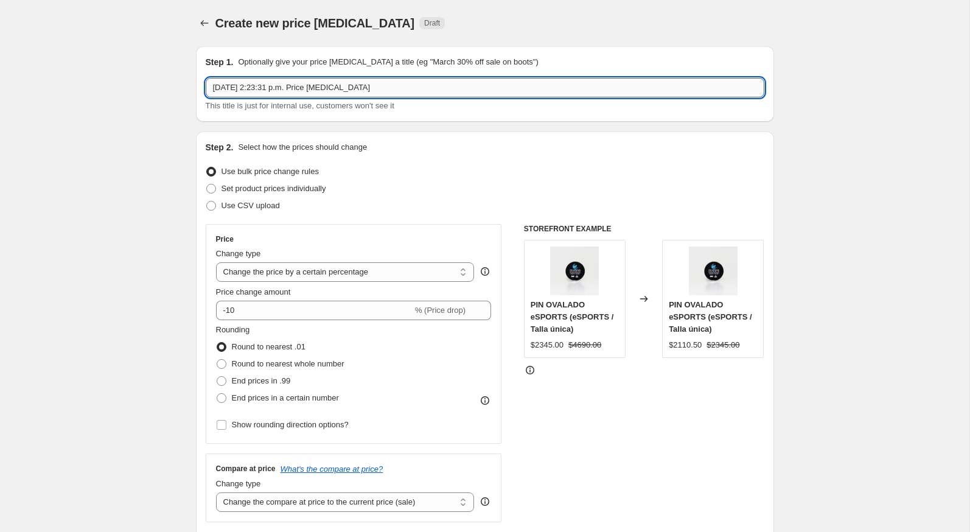
click at [399, 93] on input "4 oct 2025, 2:23:31 p.m. Price change job" at bounding box center [485, 87] width 558 height 19
paste input "5% CYBER 6 AL 8 DE OCTUBRE"
click at [218, 91] on input "45% CYBER 6 AL 8 DE OCTUBRE" at bounding box center [485, 87] width 558 height 19
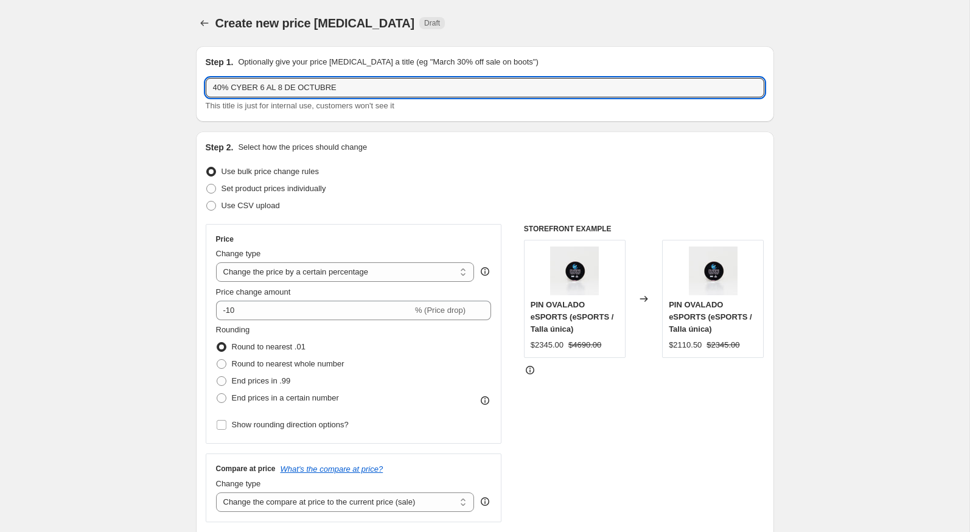
type input "40% CYBER 6 AL 8 DE OCTUBRE"
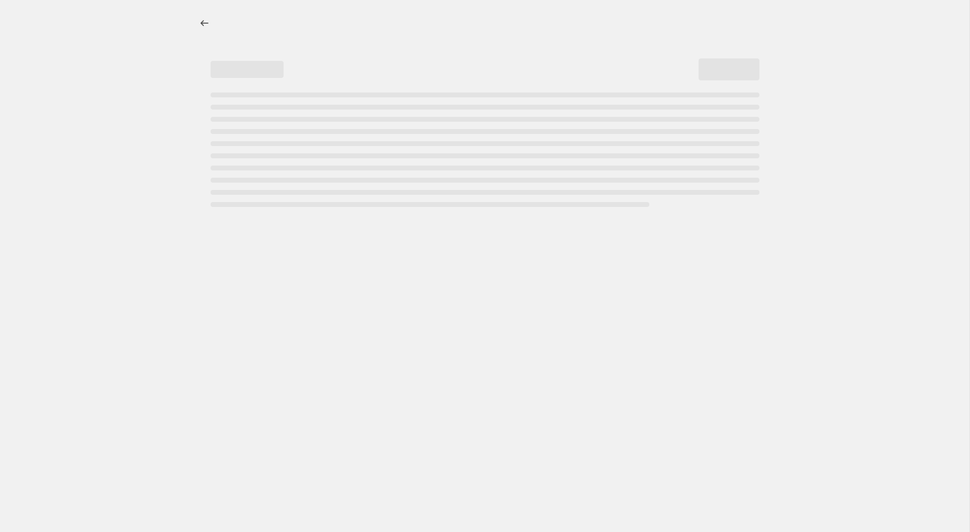
select select "percentage"
